Goal: Task Accomplishment & Management: Manage account settings

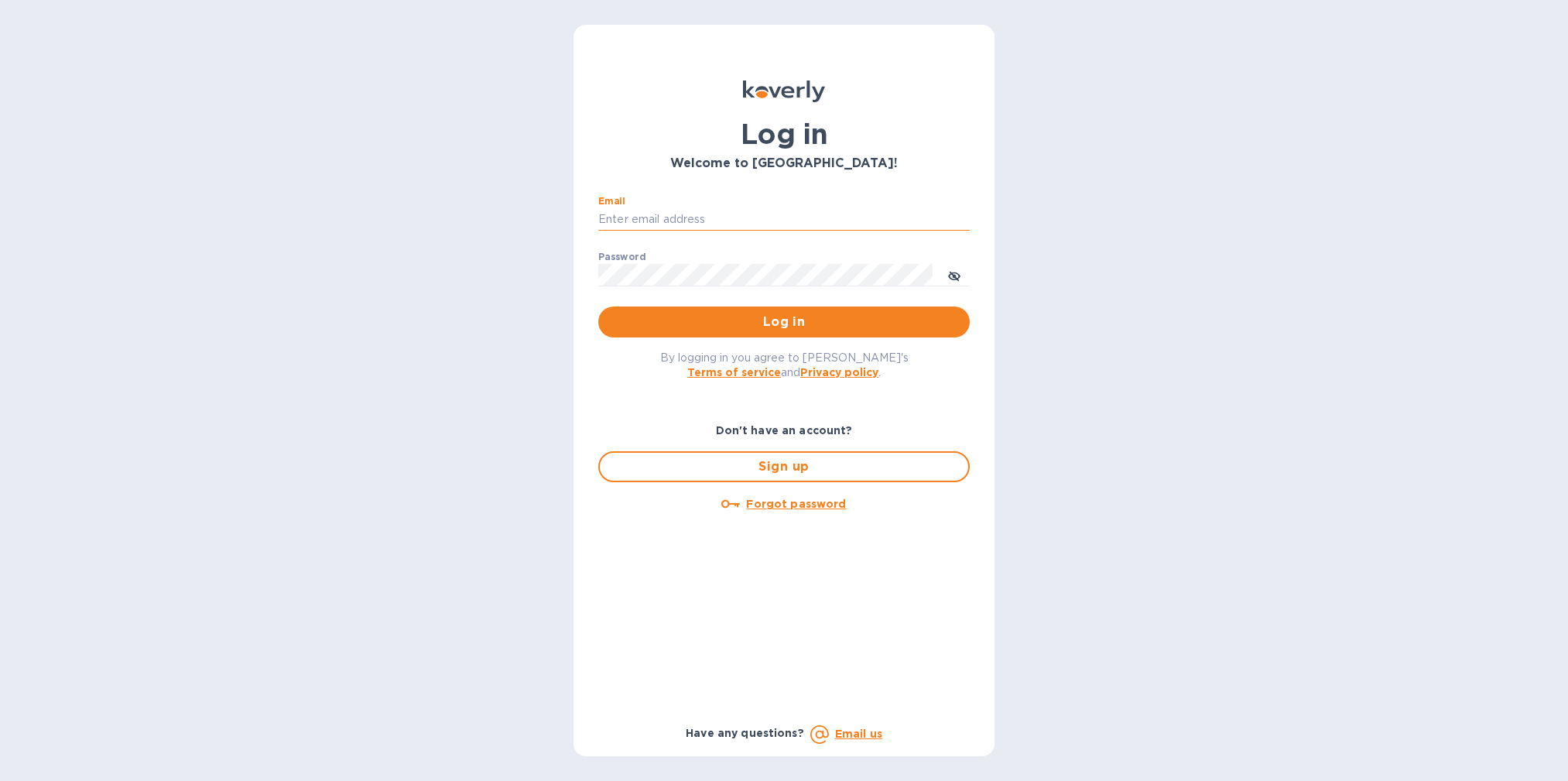
click at [624, 219] on input "Email" at bounding box center [784, 219] width 371 height 23
click at [637, 220] on input "Email" at bounding box center [784, 219] width 371 height 23
type input "[EMAIL_ADDRESS][DOMAIN_NAME]"
click at [800, 327] on span "Log in" at bounding box center [784, 322] width 346 height 19
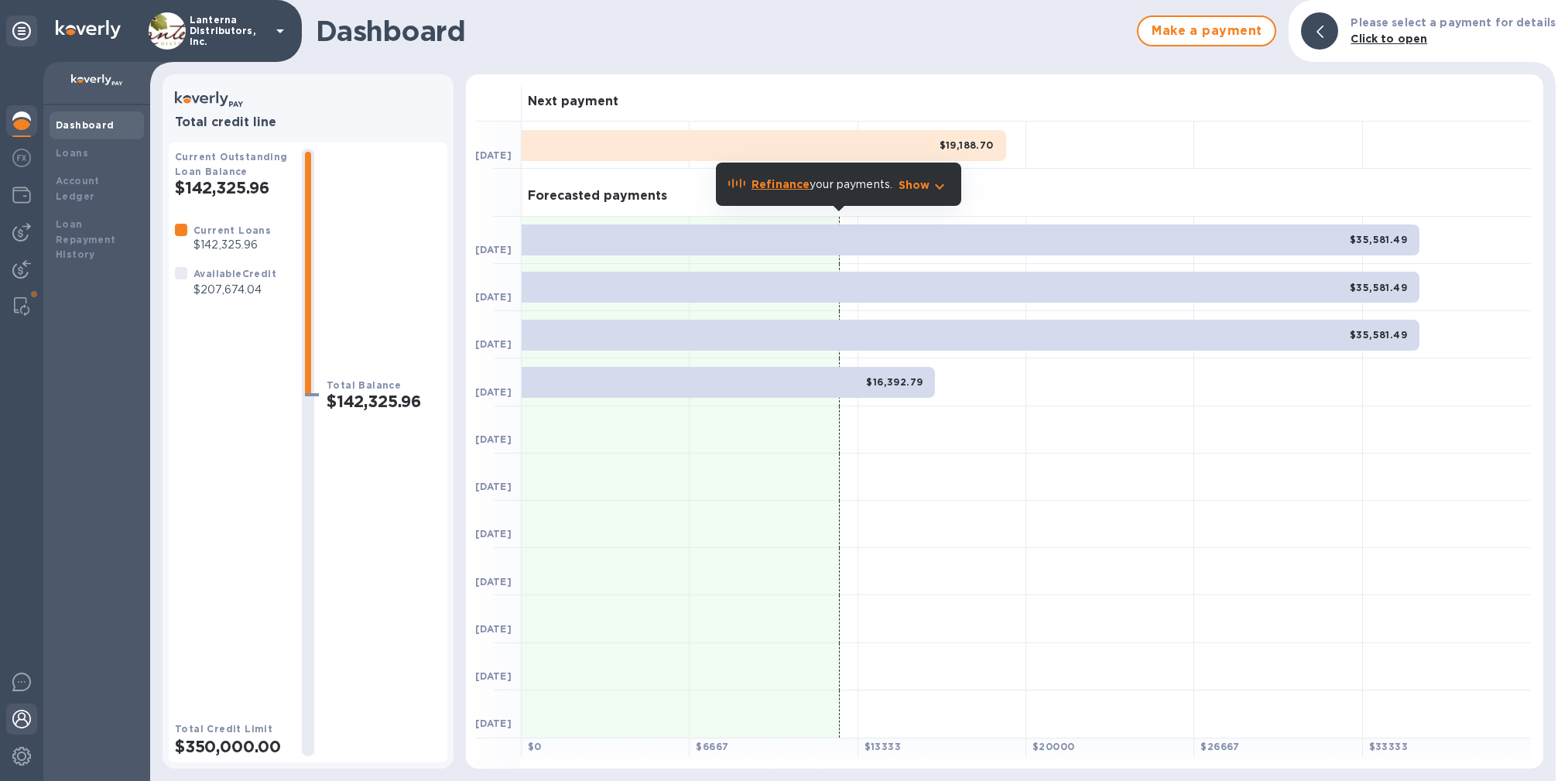
click at [19, 725] on img at bounding box center [21, 719] width 19 height 19
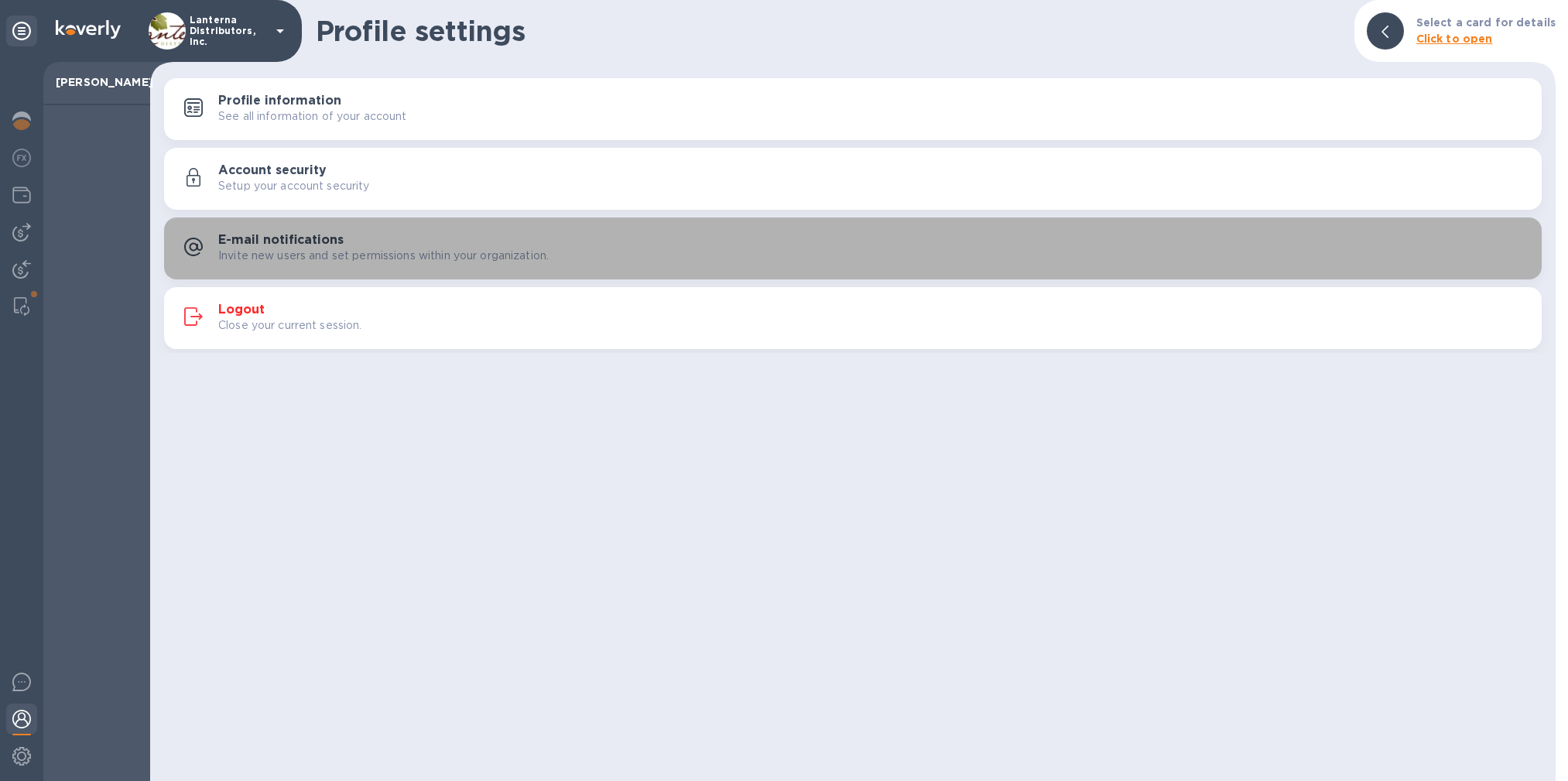
click at [436, 256] on p "Invite new users and set permissions within your organization." at bounding box center [384, 256] width 331 height 16
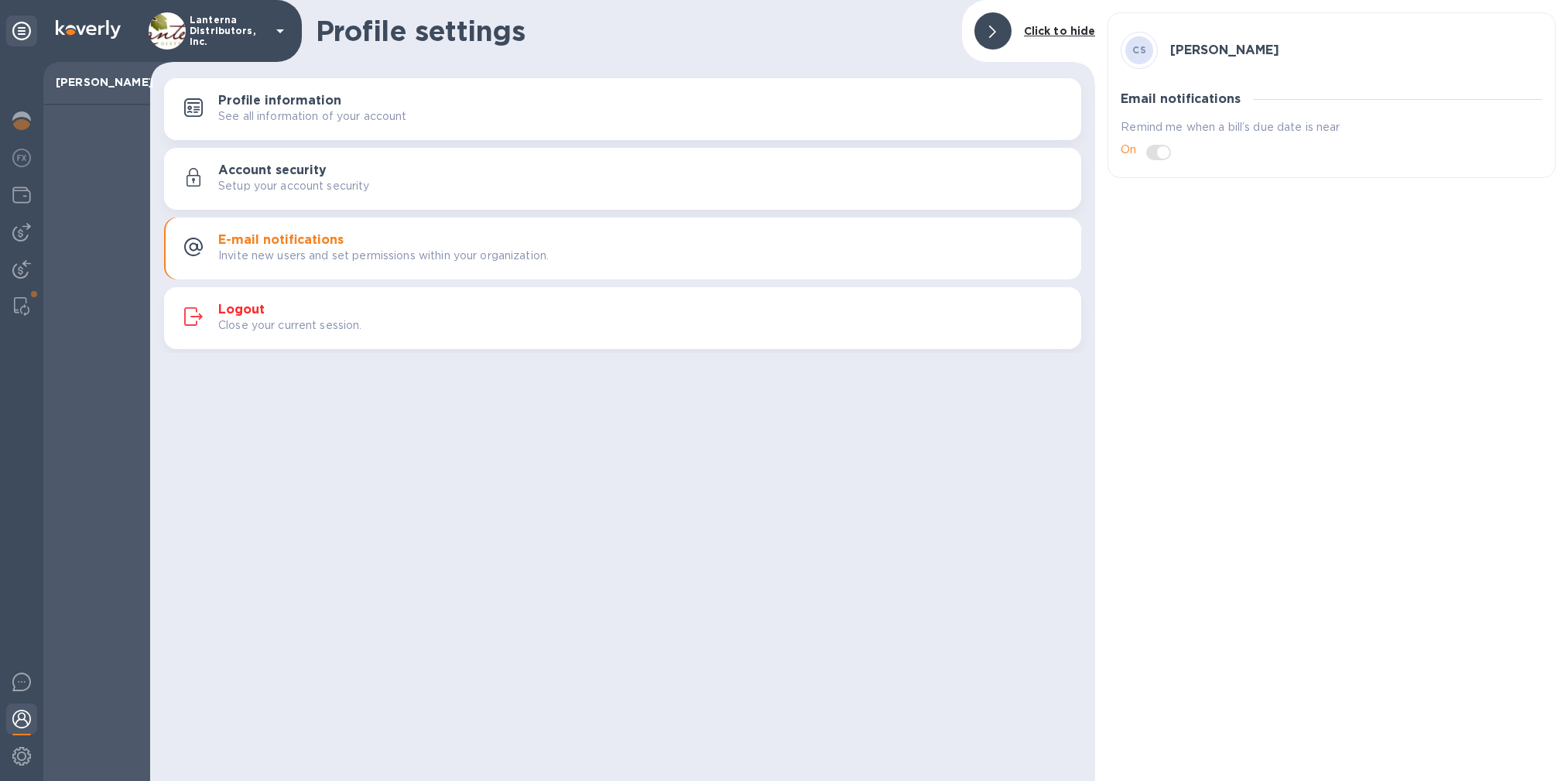
click at [1160, 149] on span at bounding box center [1159, 153] width 25 height 16
click at [1161, 154] on span at bounding box center [1159, 153] width 25 height 16
click at [1158, 237] on div "CS [PERSON_NAME] Email notifications Remind me when a bill’s due date is near On" at bounding box center [1331, 390] width 473 height 781
click at [1161, 152] on span at bounding box center [1159, 153] width 25 height 16
drag, startPoint x: 1156, startPoint y: 151, endPoint x: 1133, endPoint y: 152, distance: 23.0
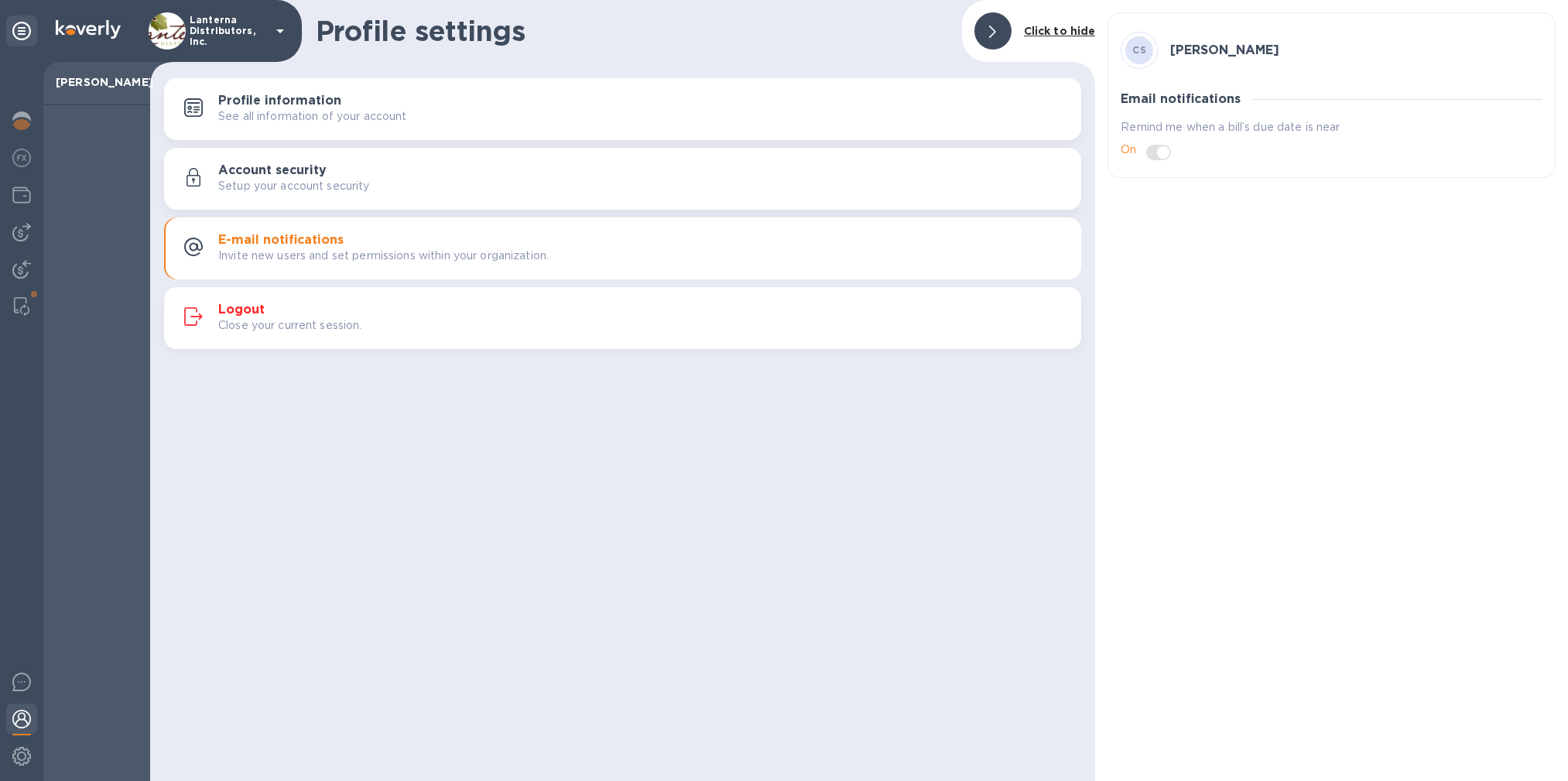
click at [1133, 152] on div "On" at bounding box center [1332, 150] width 422 height 30
click at [299, 170] on h3 "Account security" at bounding box center [272, 171] width 108 height 15
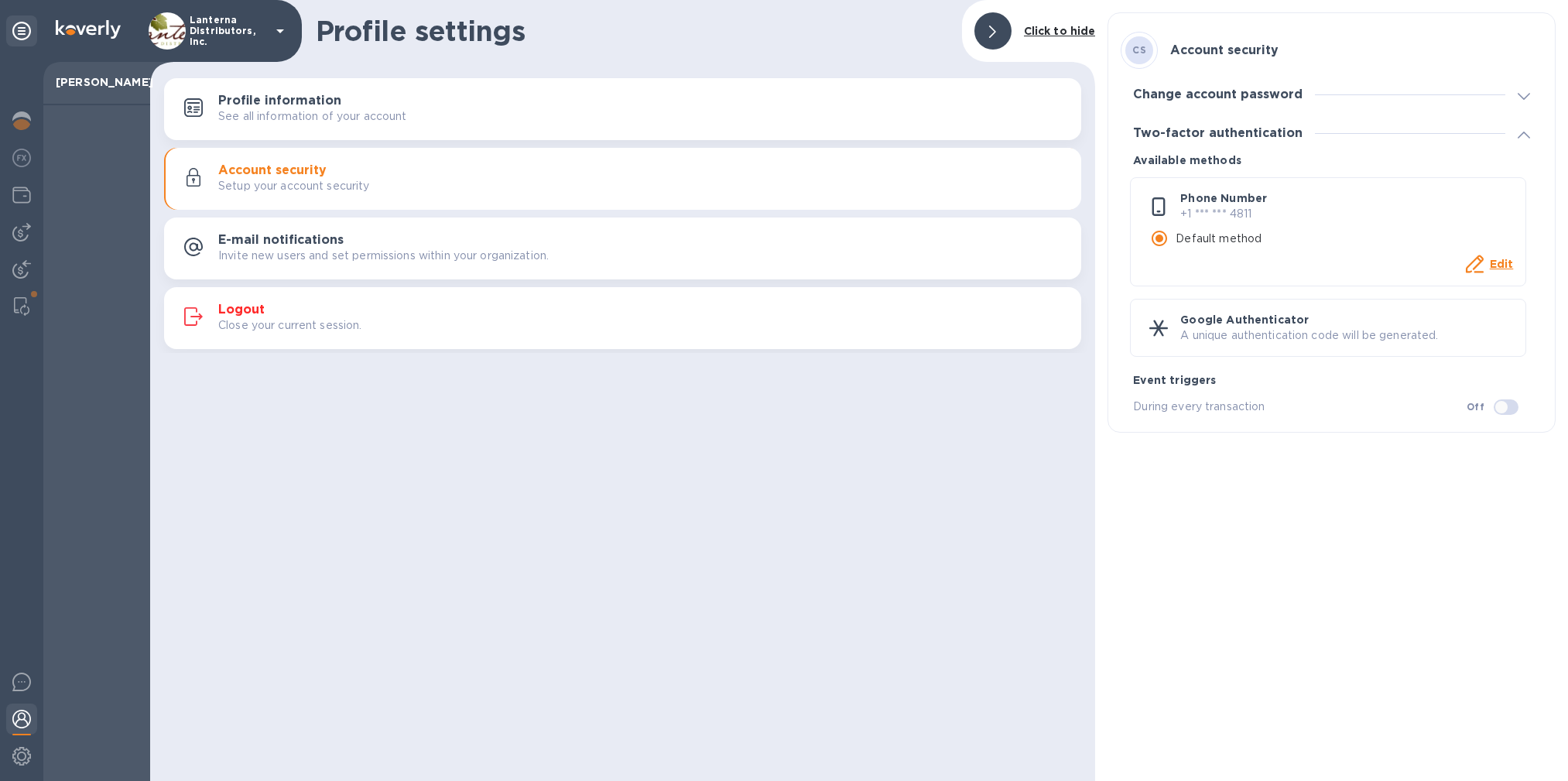
click at [365, 113] on p "See all information of your account" at bounding box center [313, 116] width 189 height 16
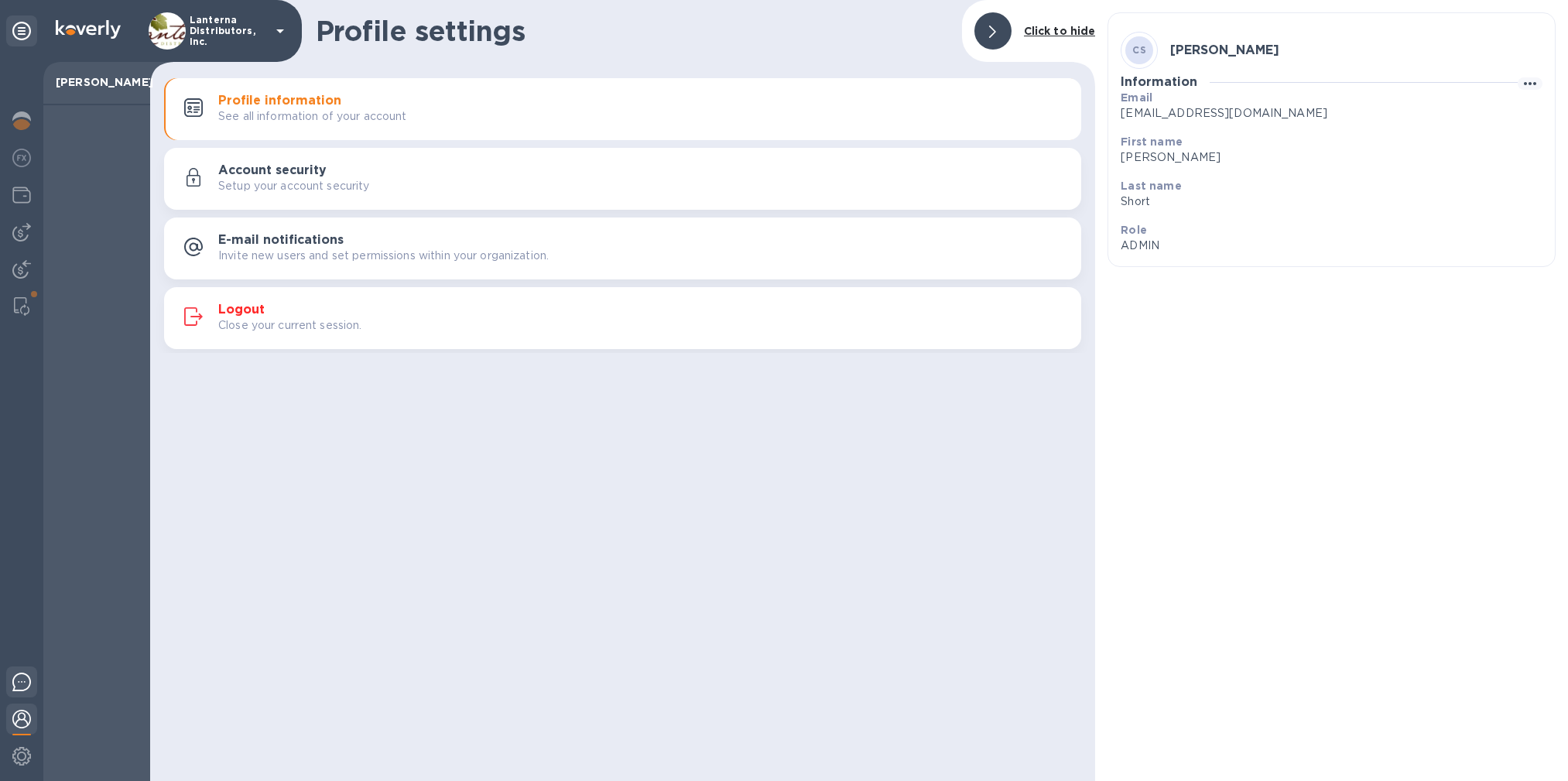
click at [24, 689] on img at bounding box center [21, 682] width 19 height 19
click at [21, 762] on img at bounding box center [21, 756] width 19 height 19
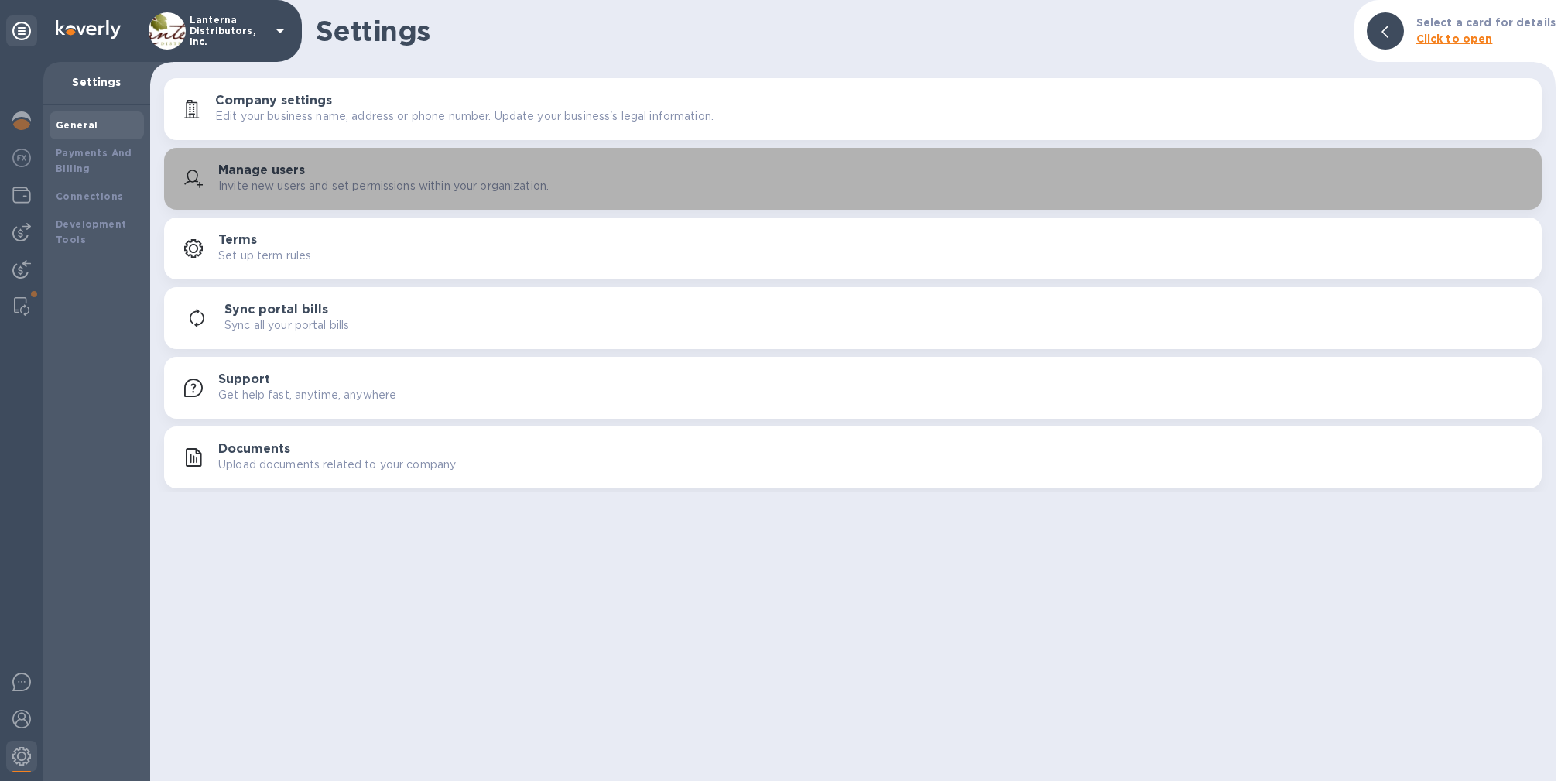
click at [451, 168] on div "Manage users Invite new users and set permissions within your organization." at bounding box center [874, 179] width 1311 height 31
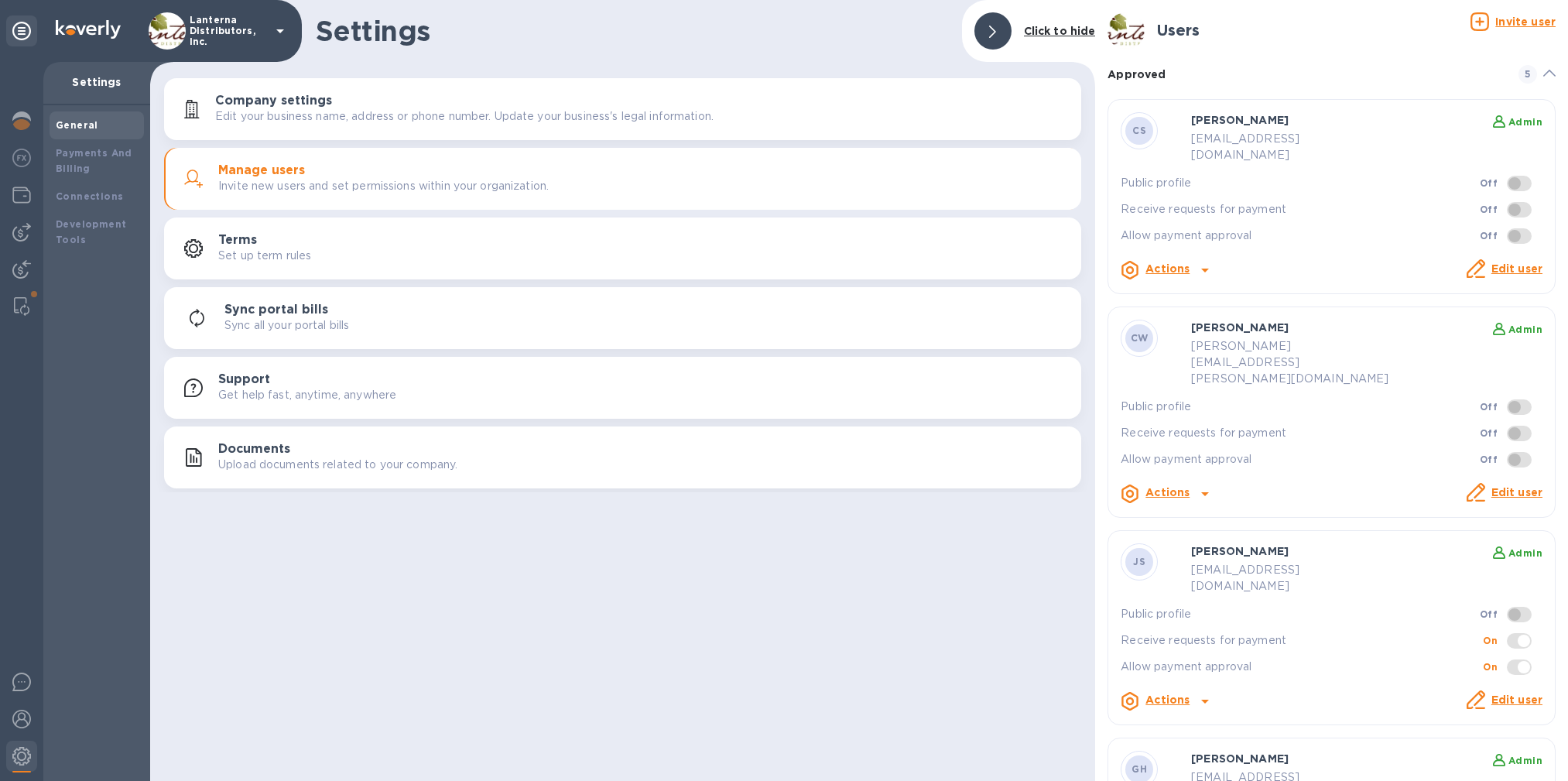
click at [1202, 269] on icon at bounding box center [1205, 271] width 7 height 4
click at [1303, 223] on div at bounding box center [784, 390] width 1568 height 781
click at [112, 163] on div "Payments And Billing" at bounding box center [97, 161] width 82 height 31
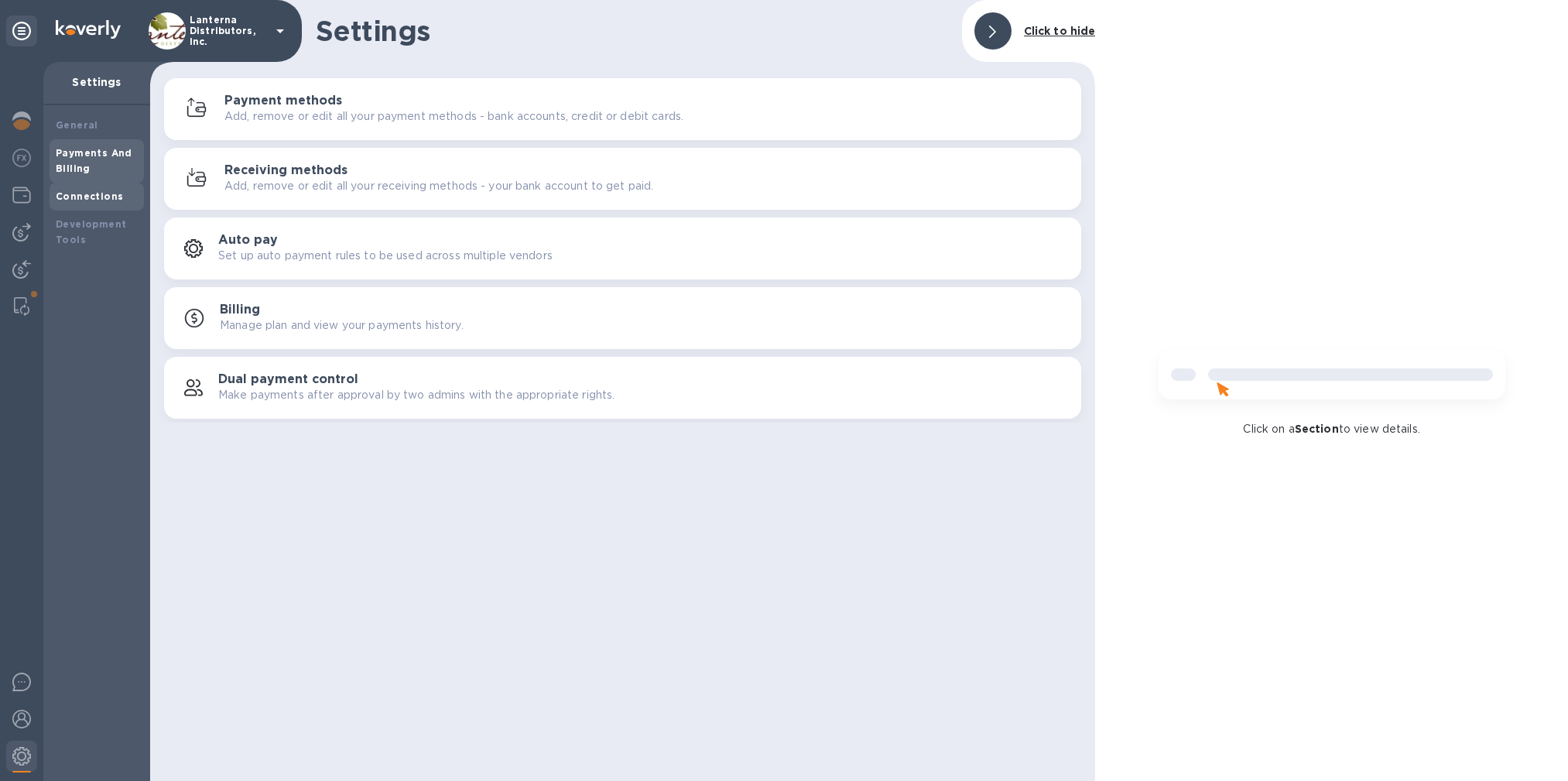
click at [97, 194] on b "Connections" at bounding box center [90, 196] width 68 height 12
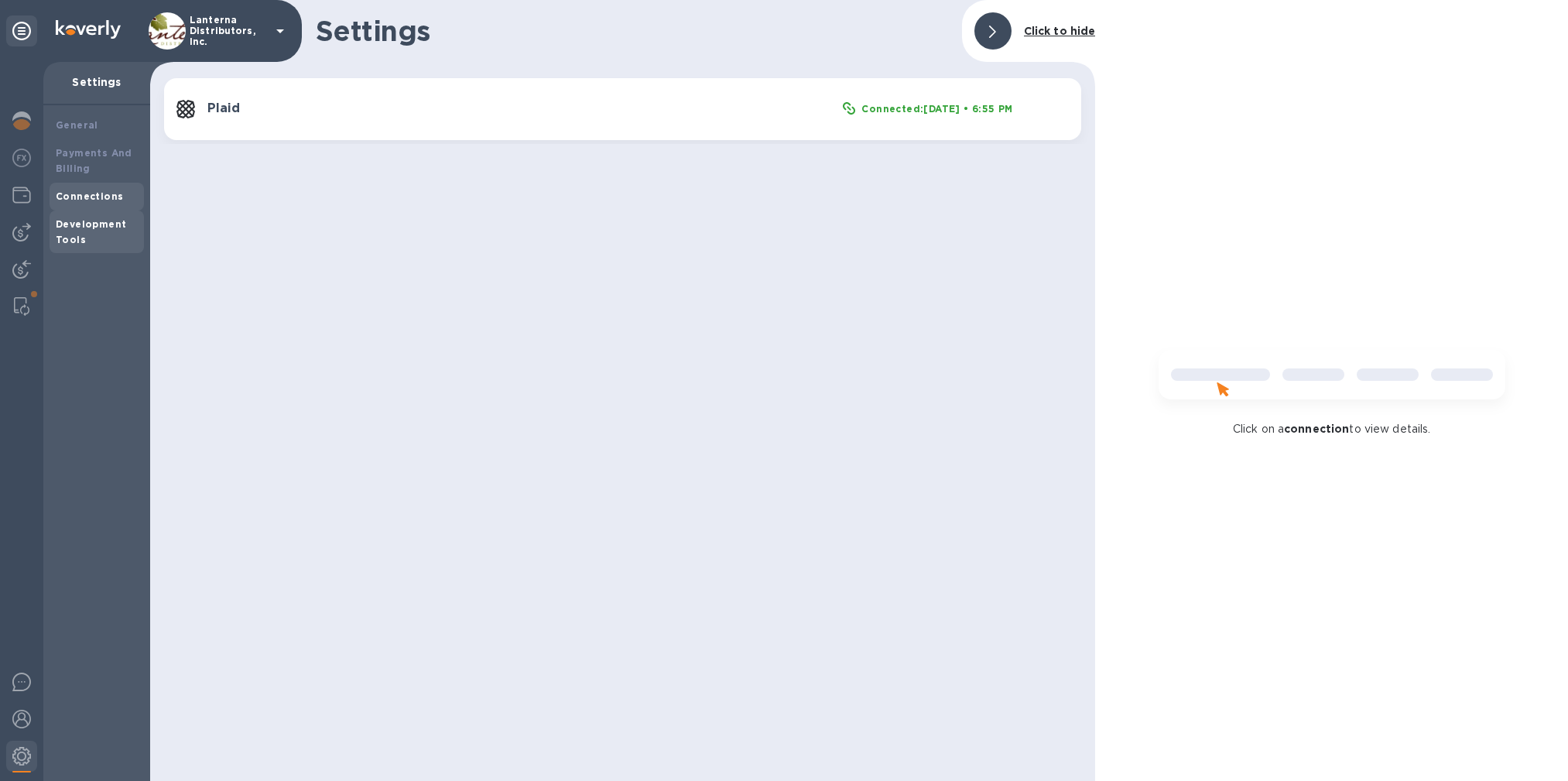
click at [88, 223] on b "Development Tools" at bounding box center [91, 232] width 70 height 27
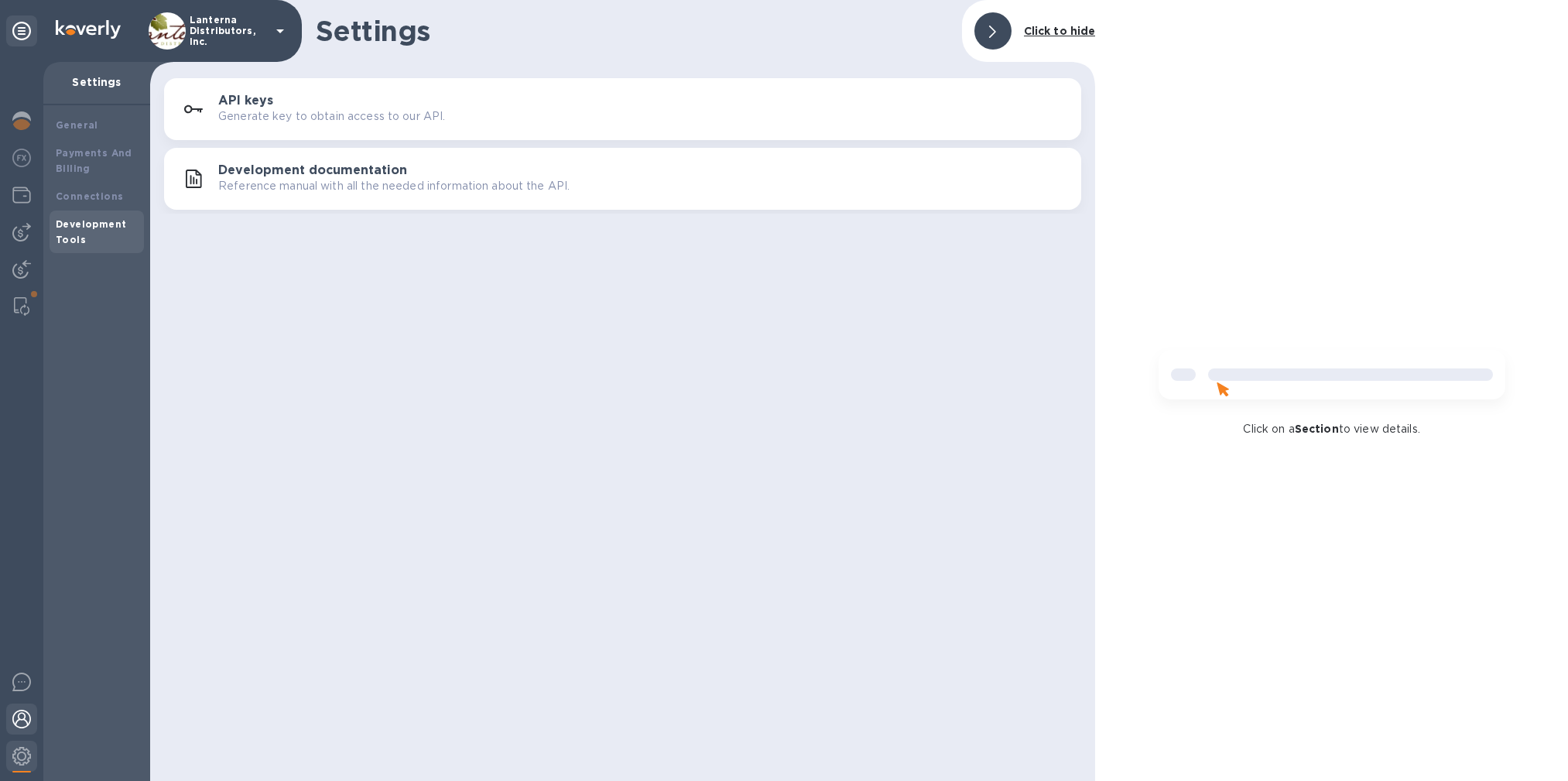
click at [19, 724] on img at bounding box center [21, 719] width 19 height 19
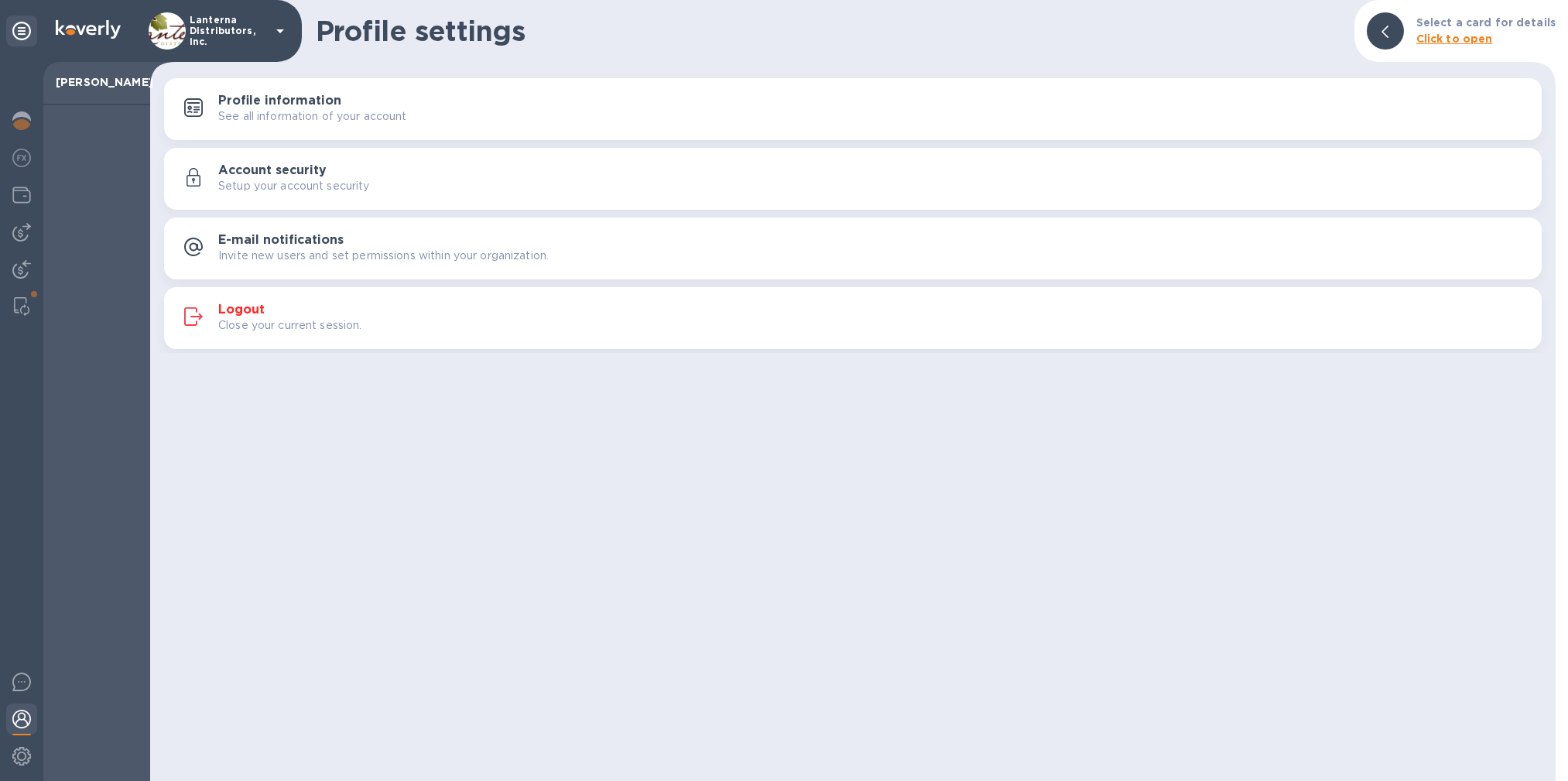
click at [408, 256] on p "Invite new users and set permissions within your organization." at bounding box center [384, 256] width 331 height 16
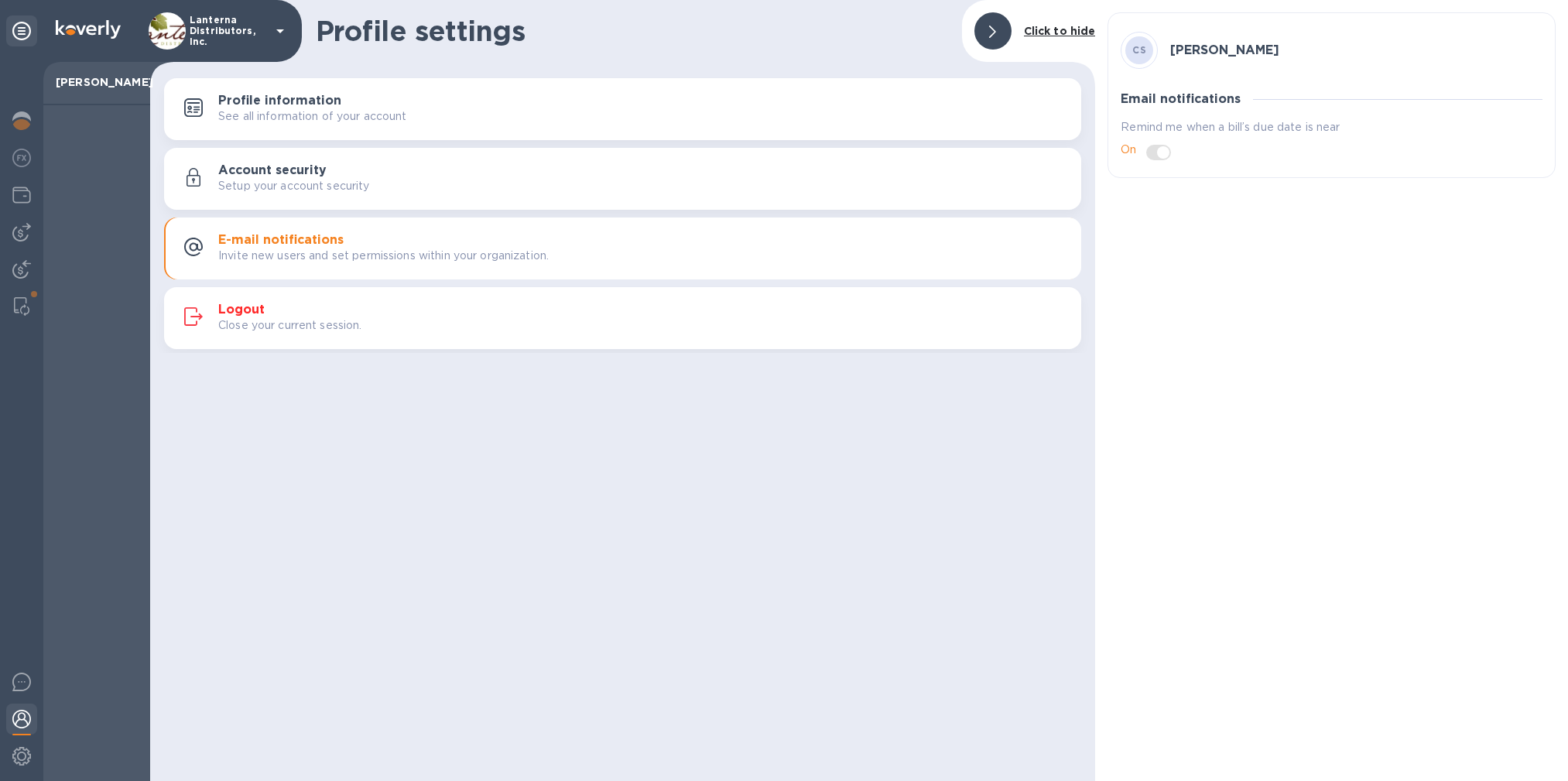
click at [1155, 152] on span at bounding box center [1159, 153] width 25 height 16
click at [1163, 151] on span at bounding box center [1159, 153] width 25 height 16
click at [276, 31] on icon at bounding box center [280, 31] width 19 height 19
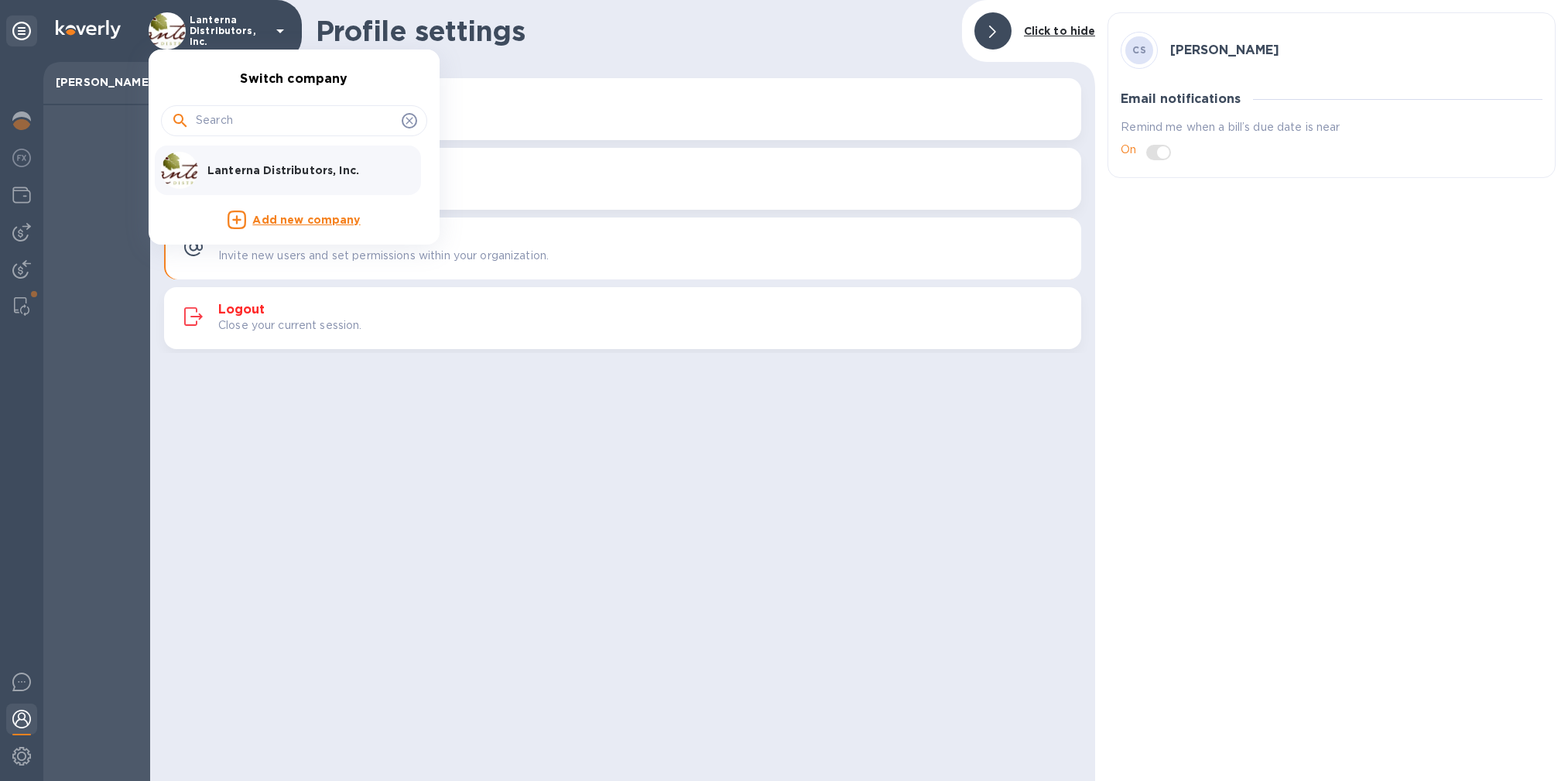
click at [276, 31] on div at bounding box center [784, 390] width 1568 height 781
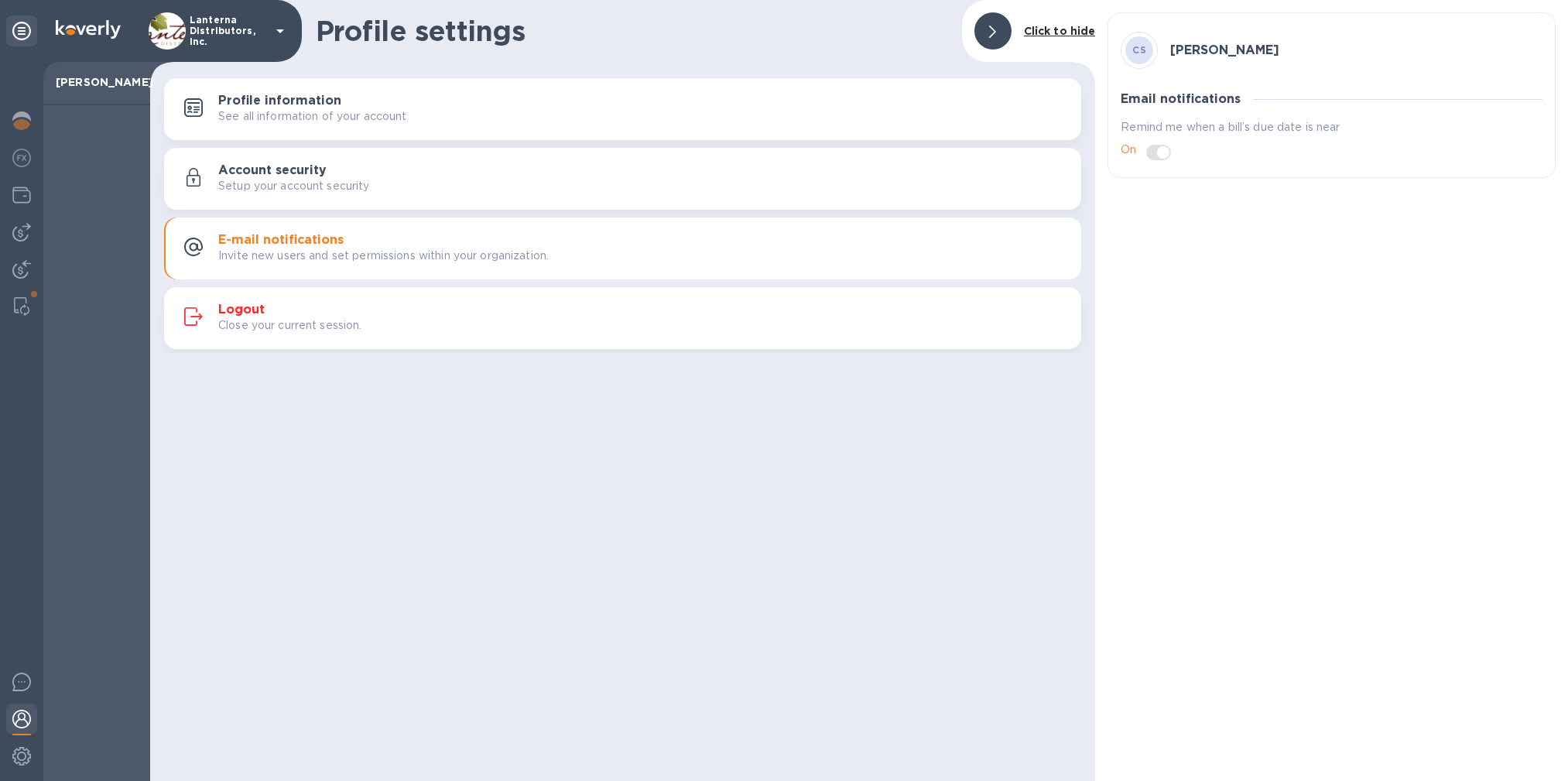
click at [26, 35] on icon at bounding box center [21, 31] width 19 height 19
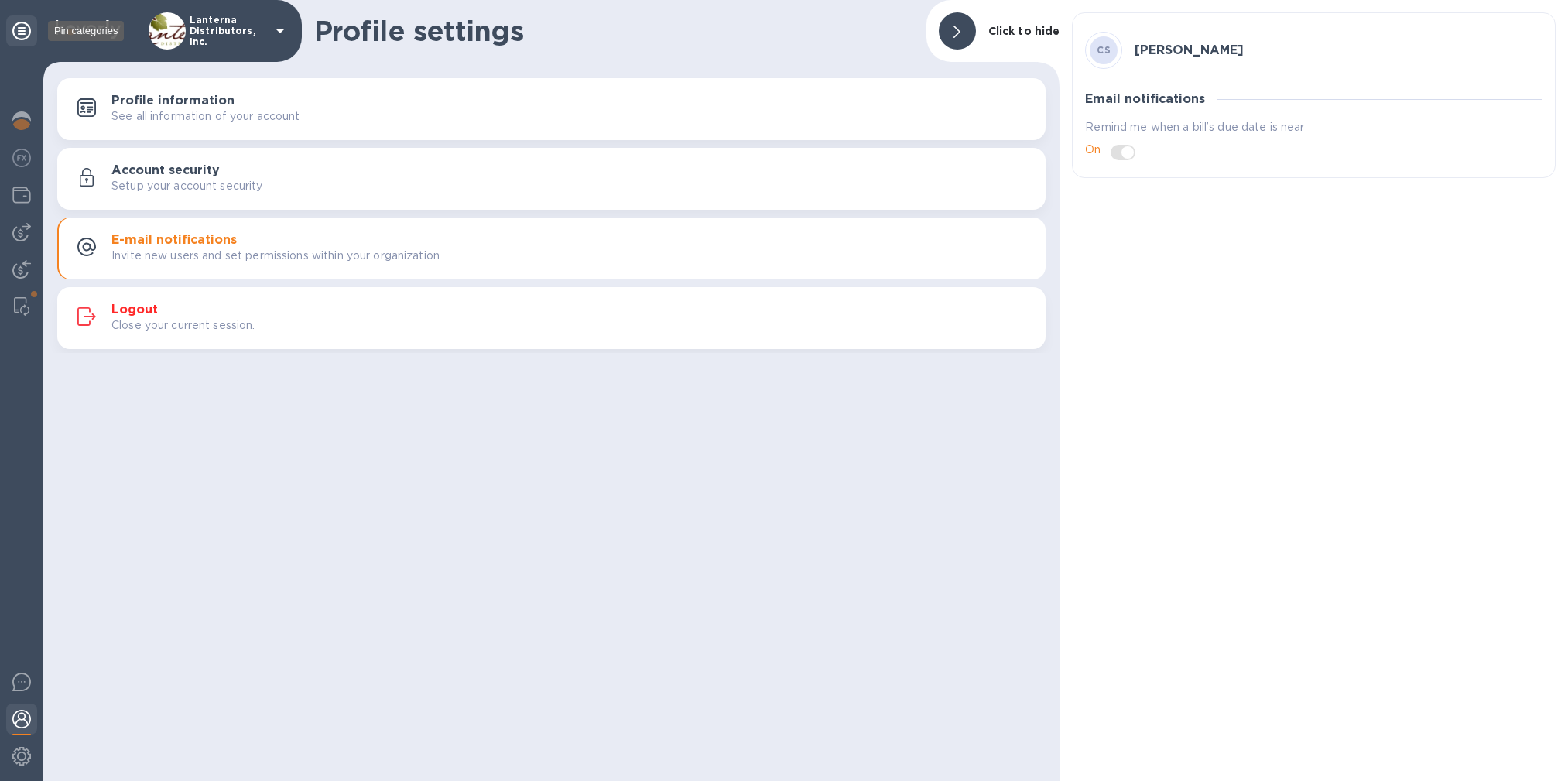
click at [26, 35] on icon at bounding box center [21, 31] width 19 height 19
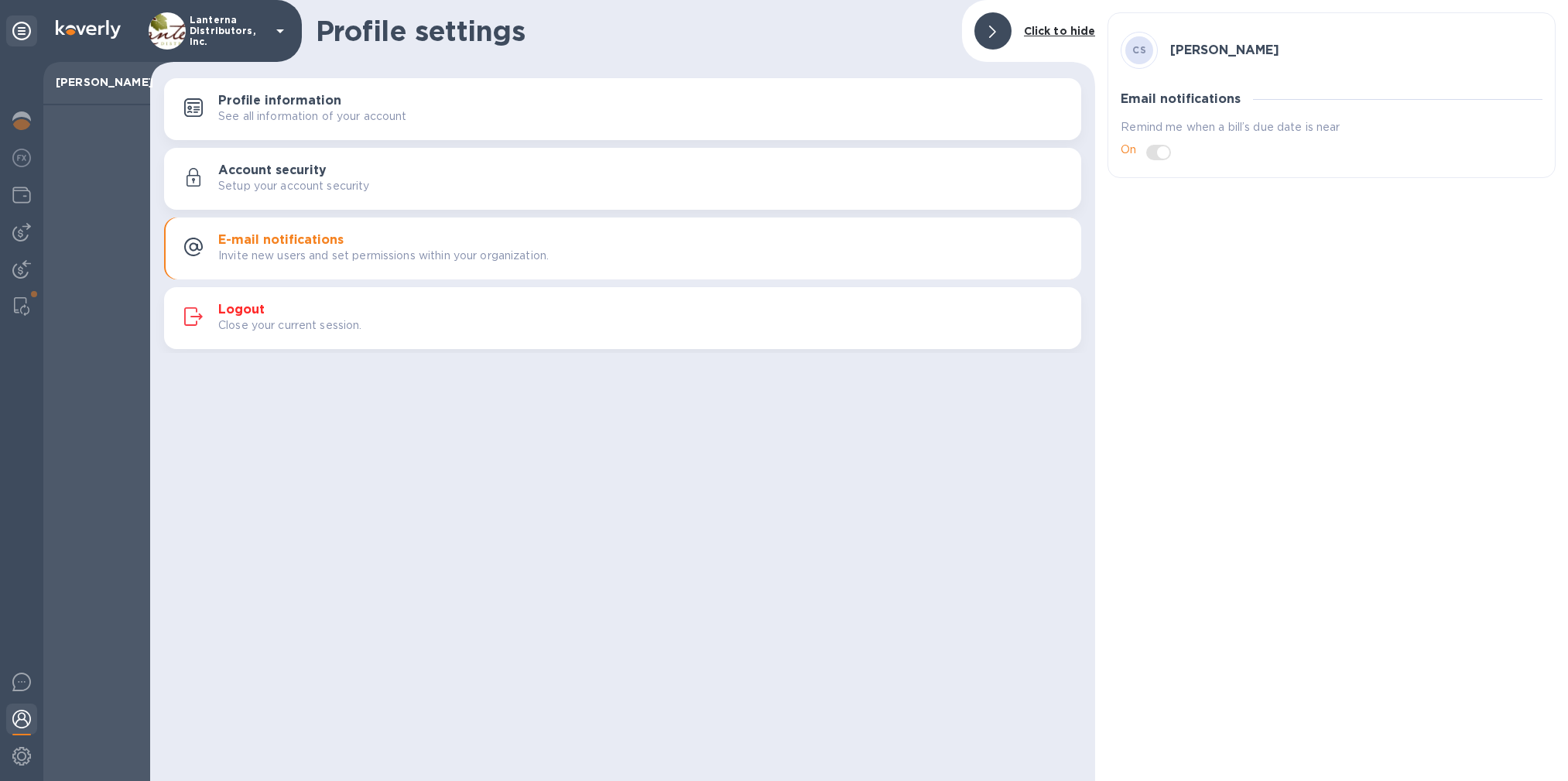
click at [68, 89] on p "[PERSON_NAME]" at bounding box center [97, 82] width 82 height 16
click at [90, 88] on p "[PERSON_NAME]" at bounding box center [97, 82] width 82 height 16
click at [19, 121] on img at bounding box center [21, 120] width 19 height 19
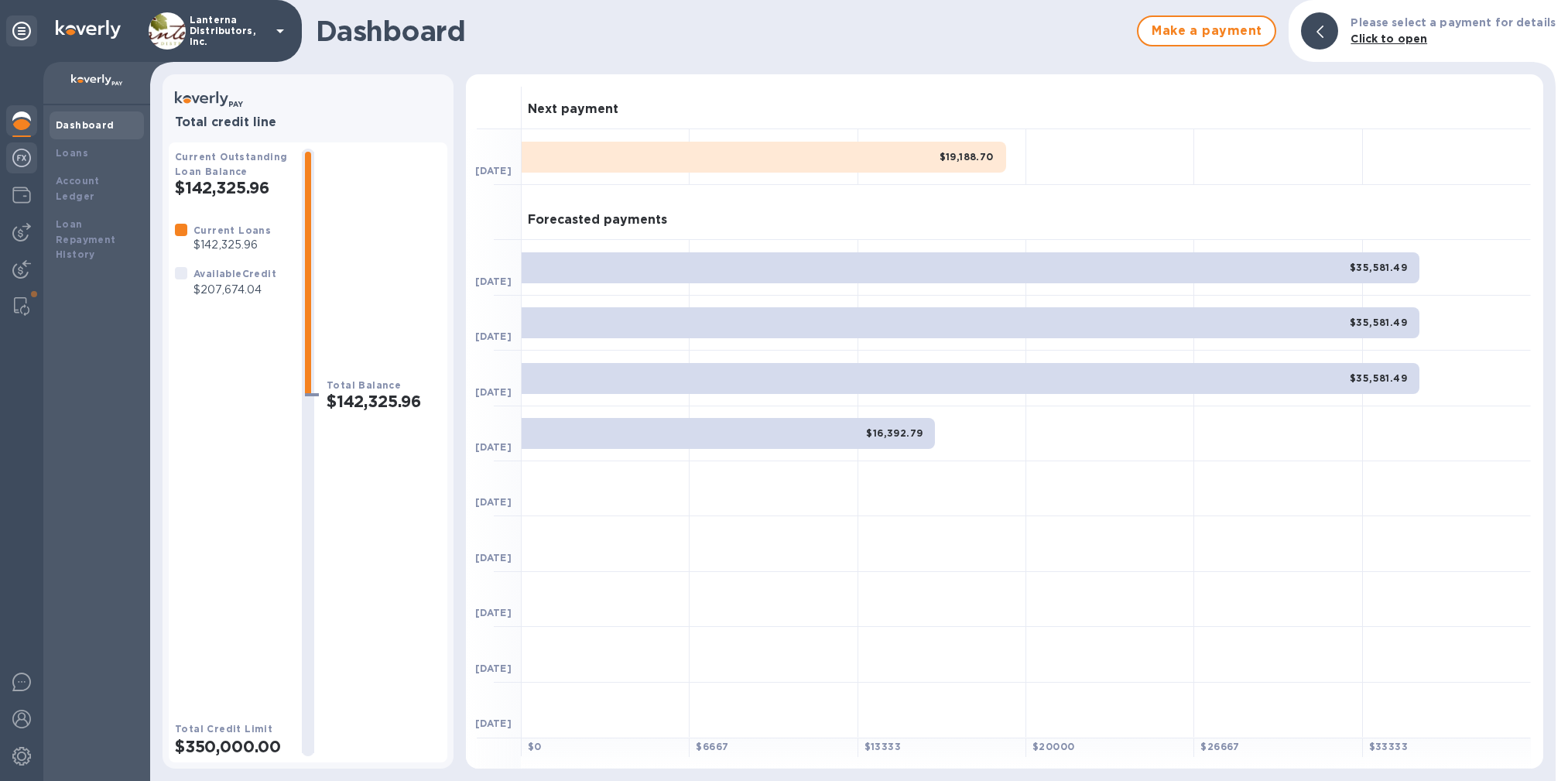
click at [26, 153] on img at bounding box center [21, 158] width 19 height 19
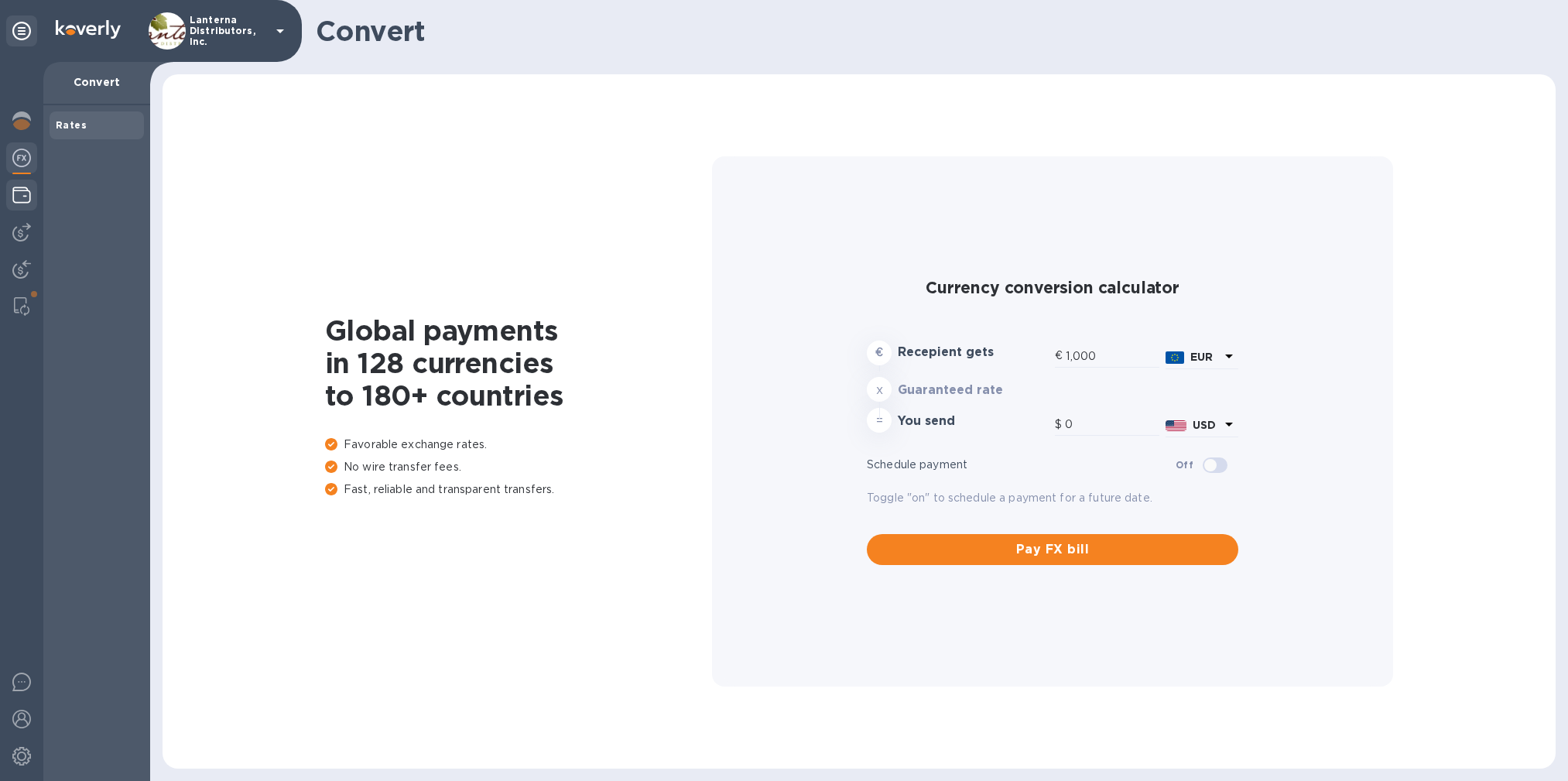
type input "1,172.3"
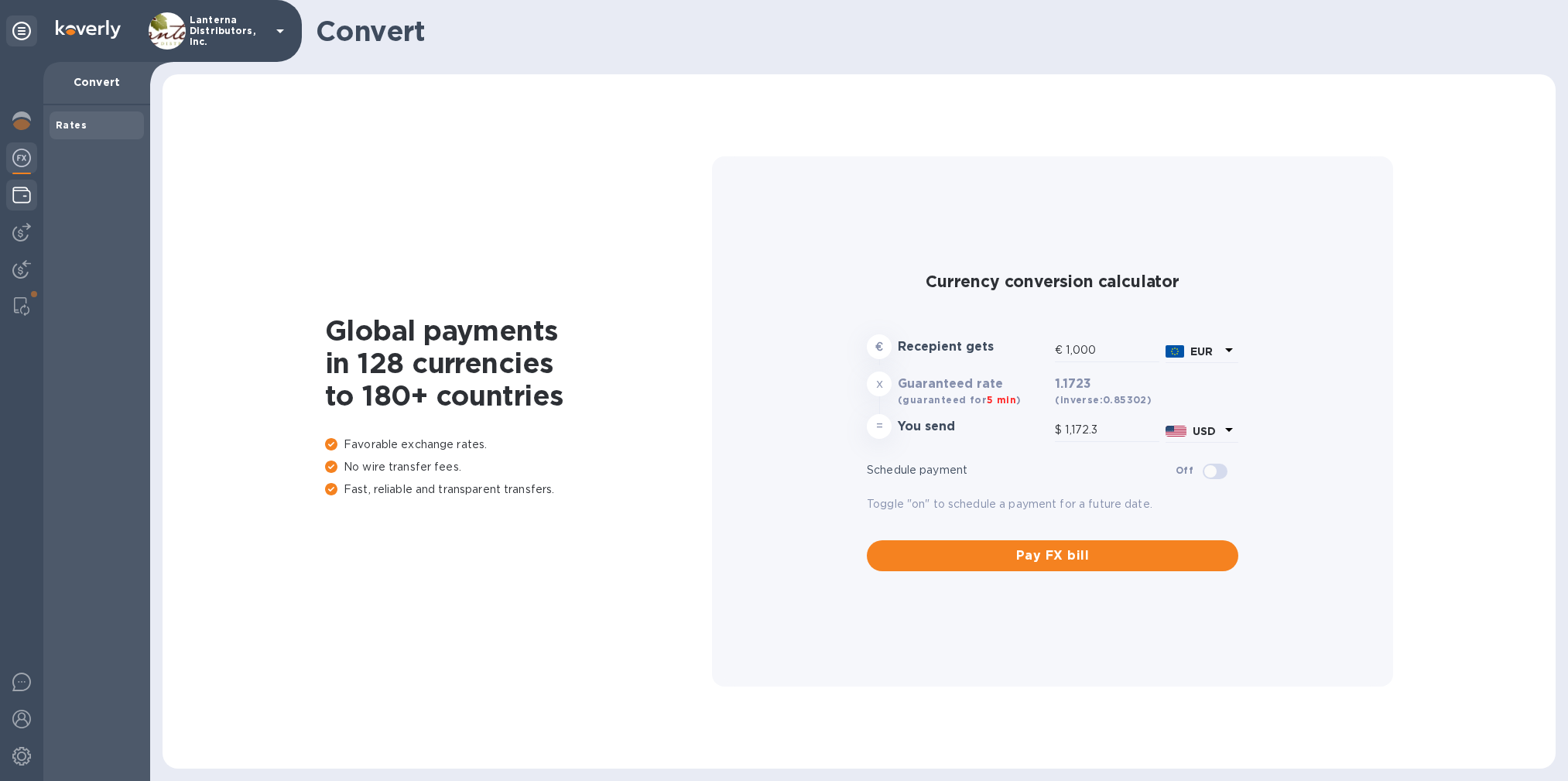
click at [16, 200] on img at bounding box center [21, 195] width 19 height 19
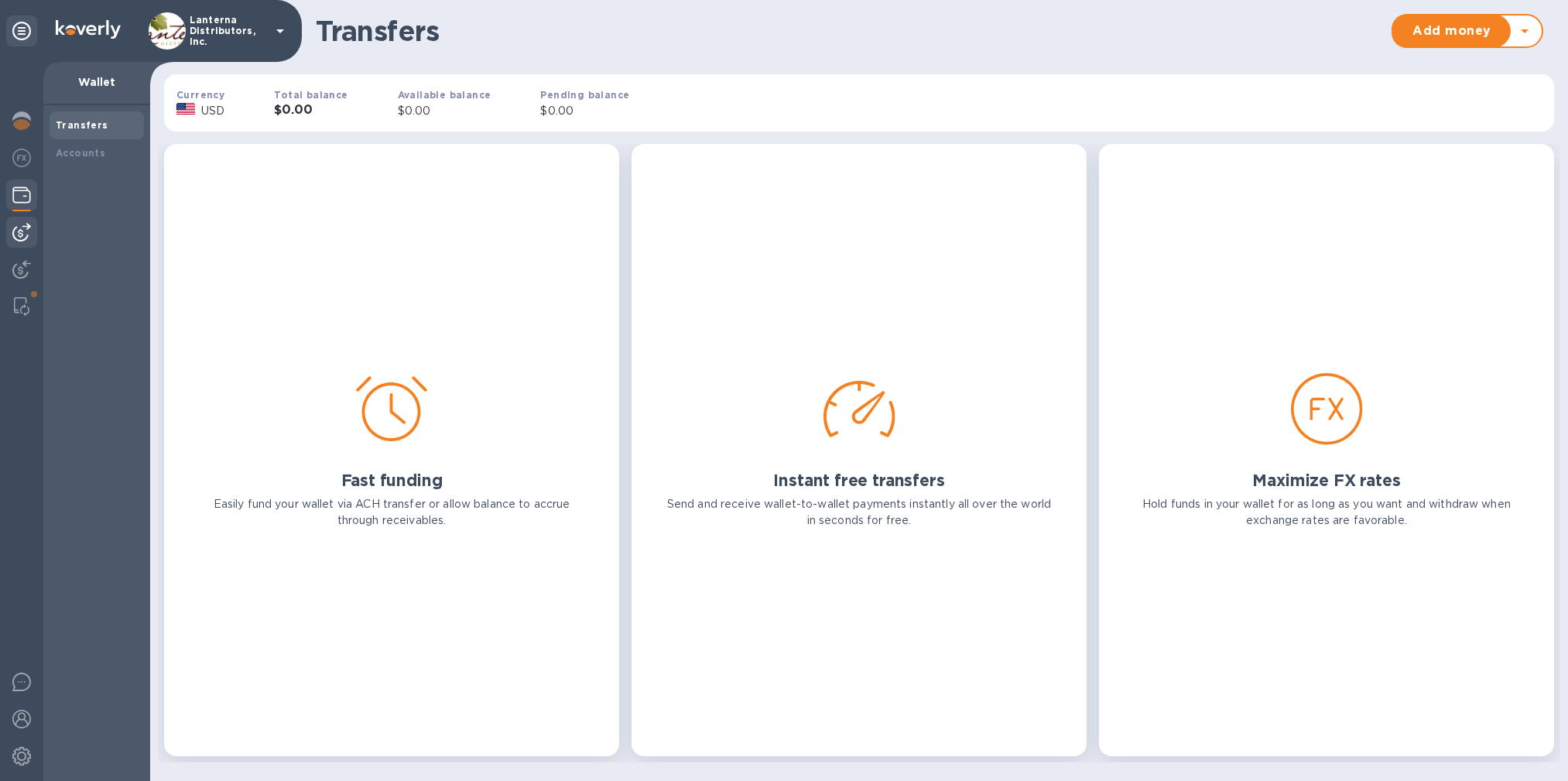
click at [20, 226] on img at bounding box center [21, 232] width 19 height 19
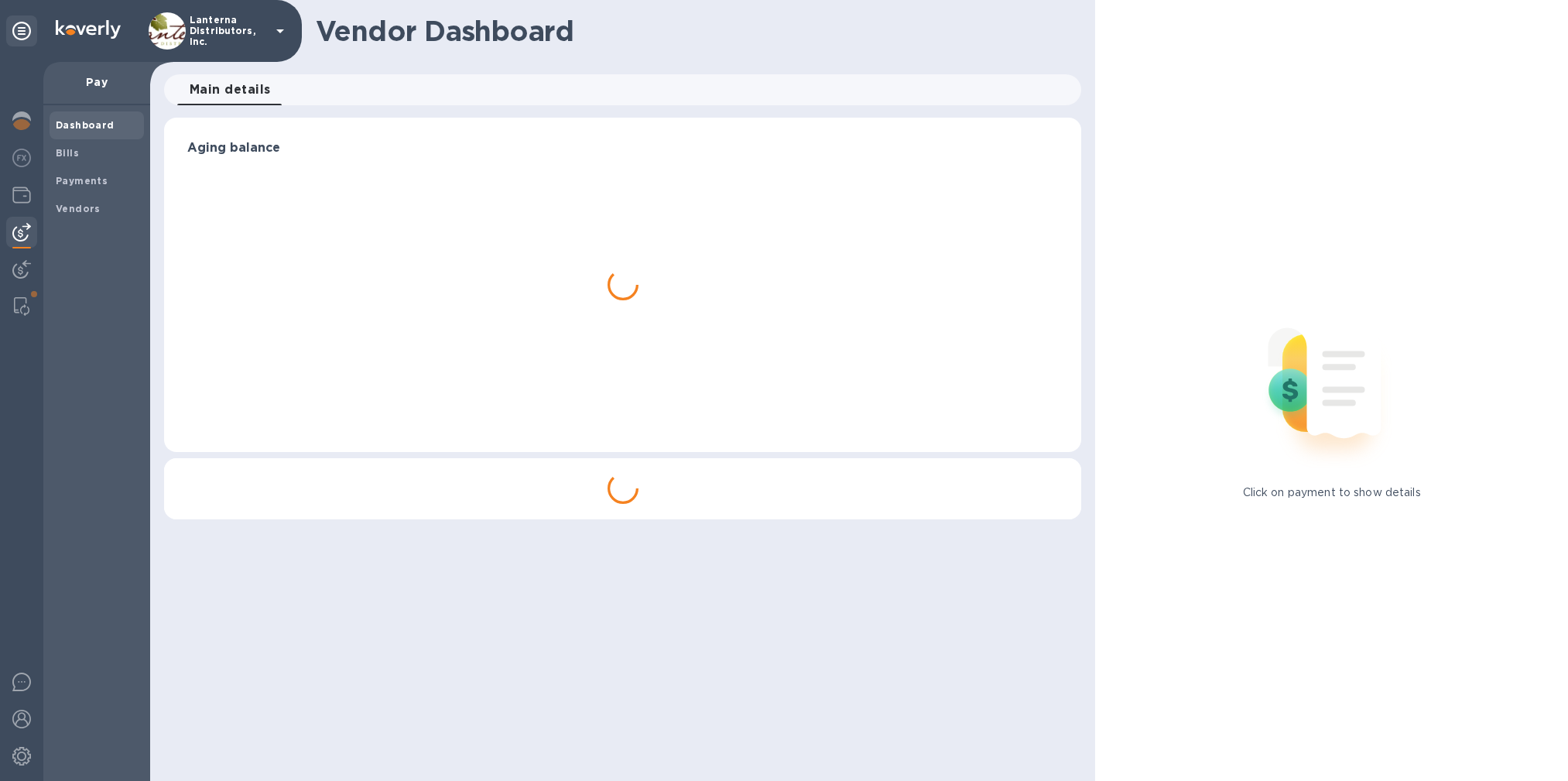
click at [21, 252] on div at bounding box center [21, 421] width 44 height 719
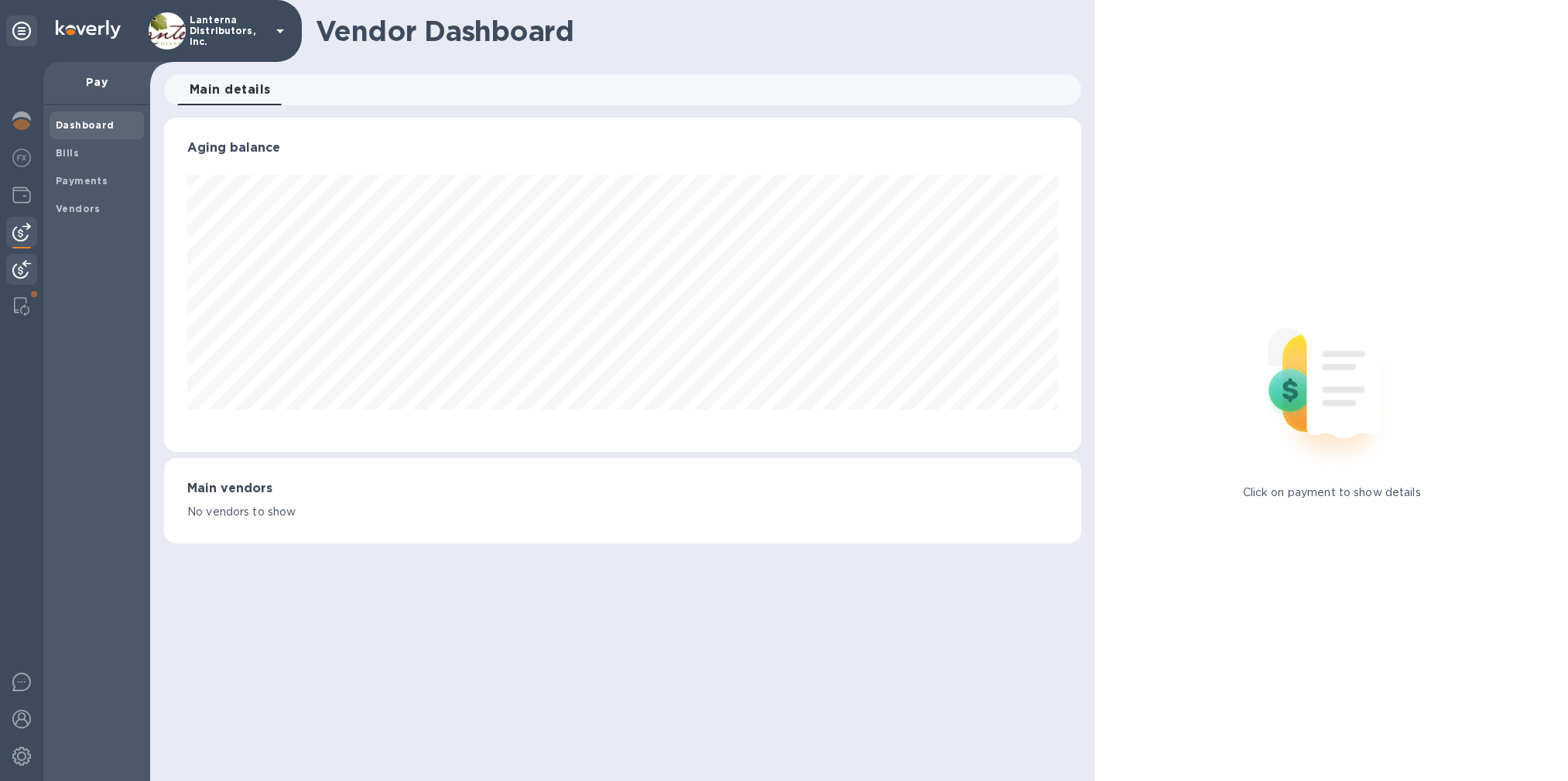
scroll to position [334, 917]
click at [19, 266] on img at bounding box center [21, 269] width 19 height 19
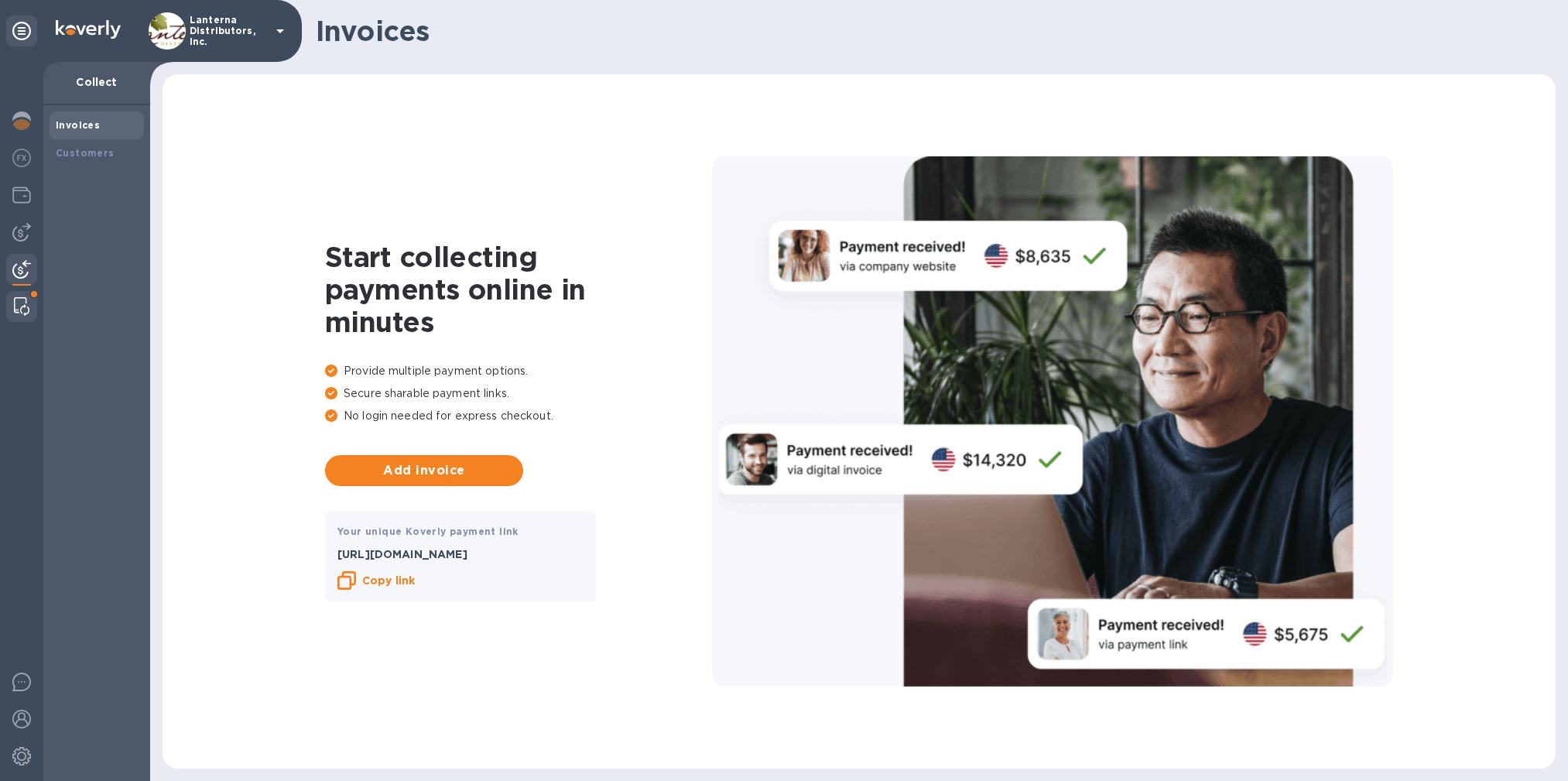
click at [13, 298] on div at bounding box center [21, 307] width 28 height 31
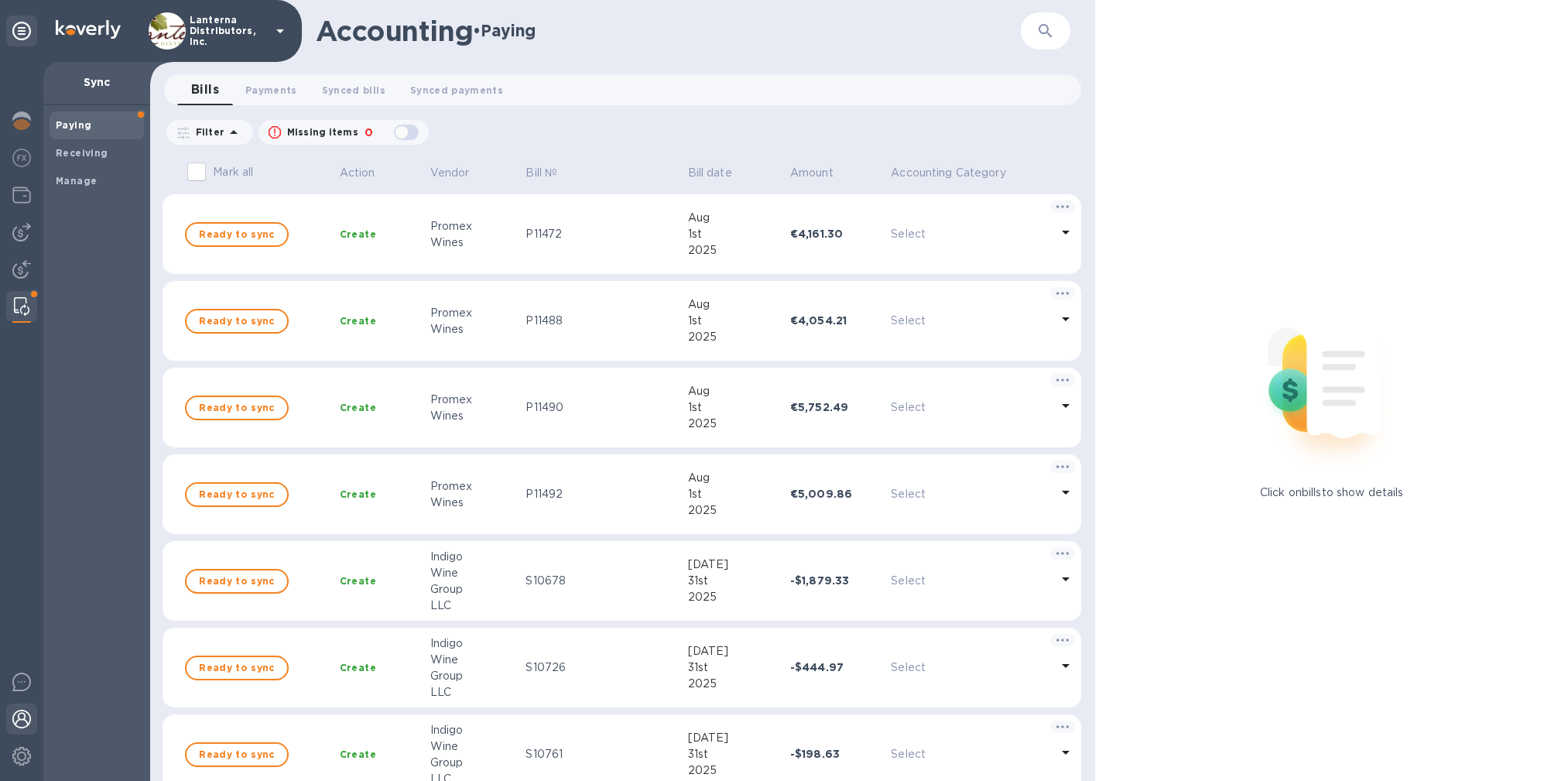
click at [17, 727] on img at bounding box center [21, 719] width 19 height 19
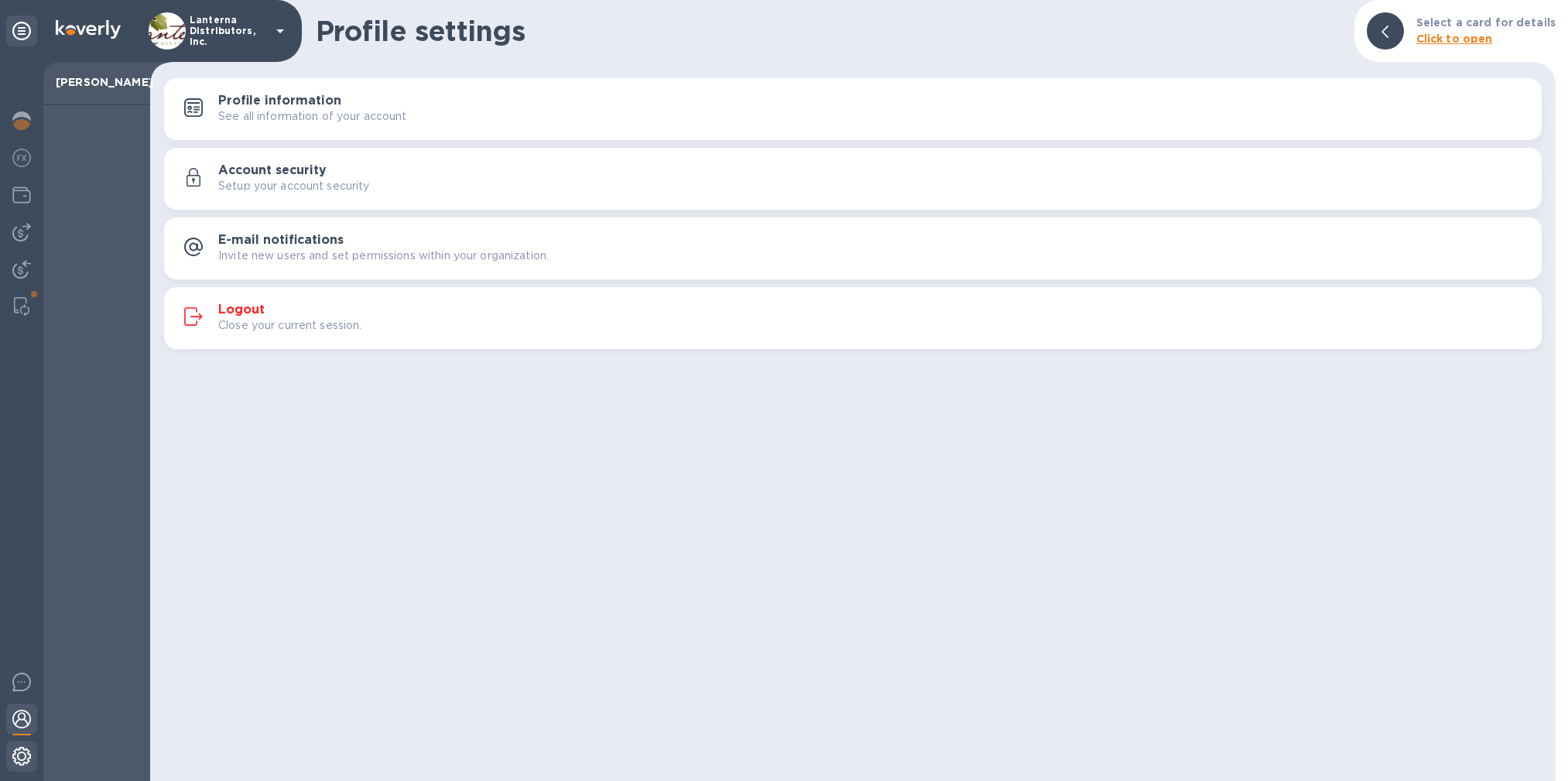
click at [26, 762] on img at bounding box center [21, 756] width 19 height 19
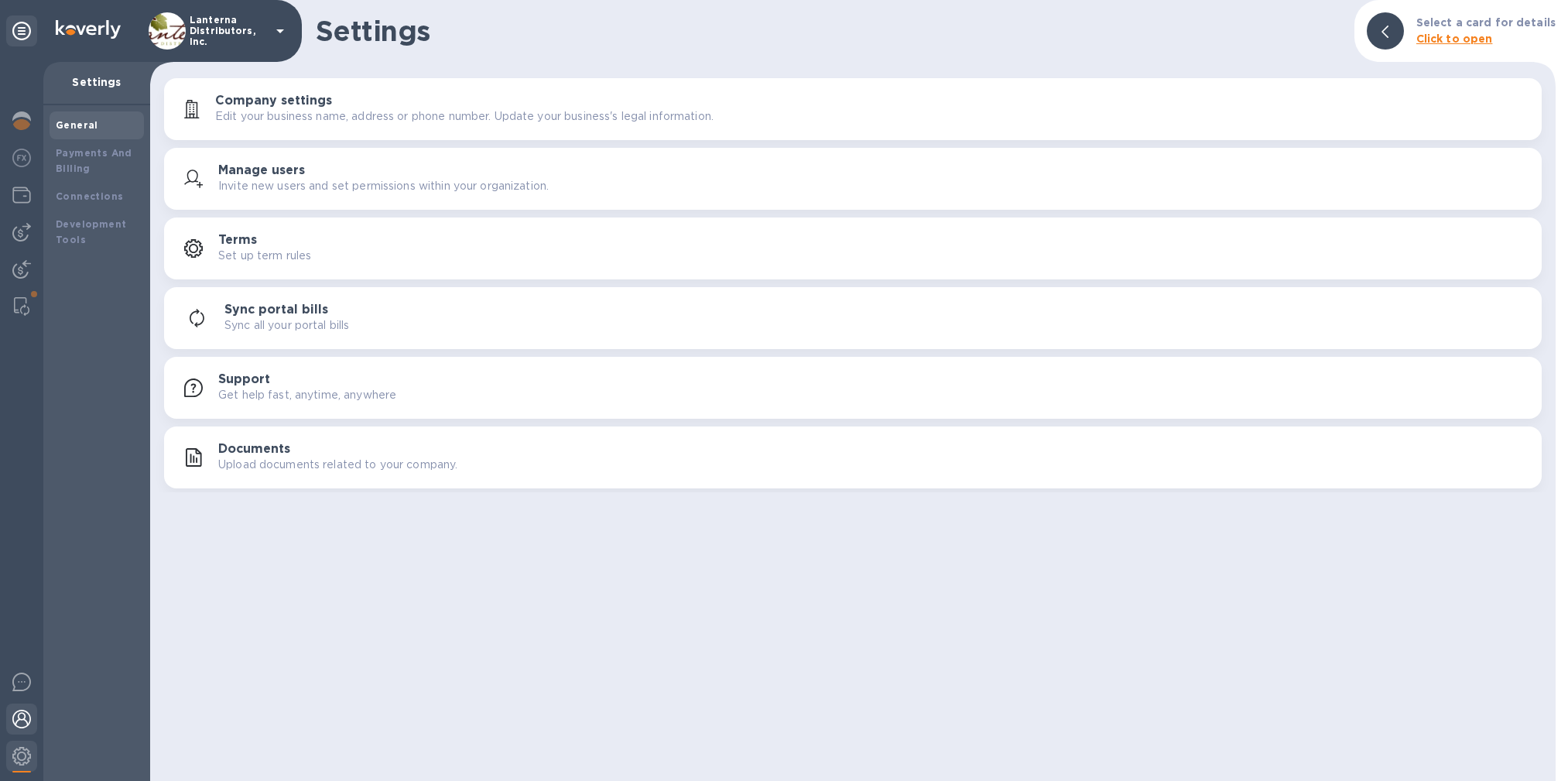
click at [26, 713] on img at bounding box center [21, 719] width 19 height 19
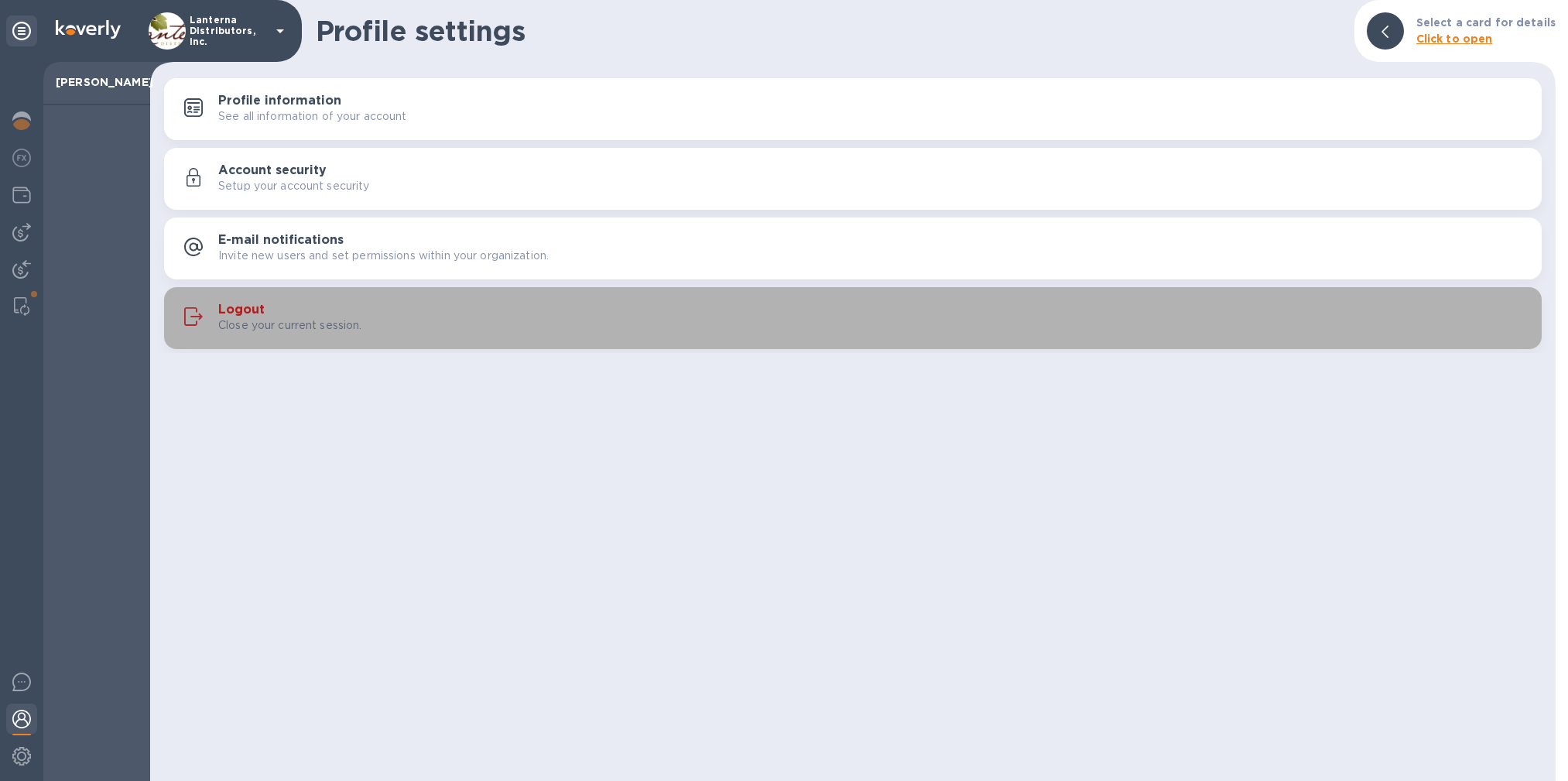
click at [250, 310] on h3 "Logout" at bounding box center [242, 310] width 46 height 15
